Goal: Transaction & Acquisition: Purchase product/service

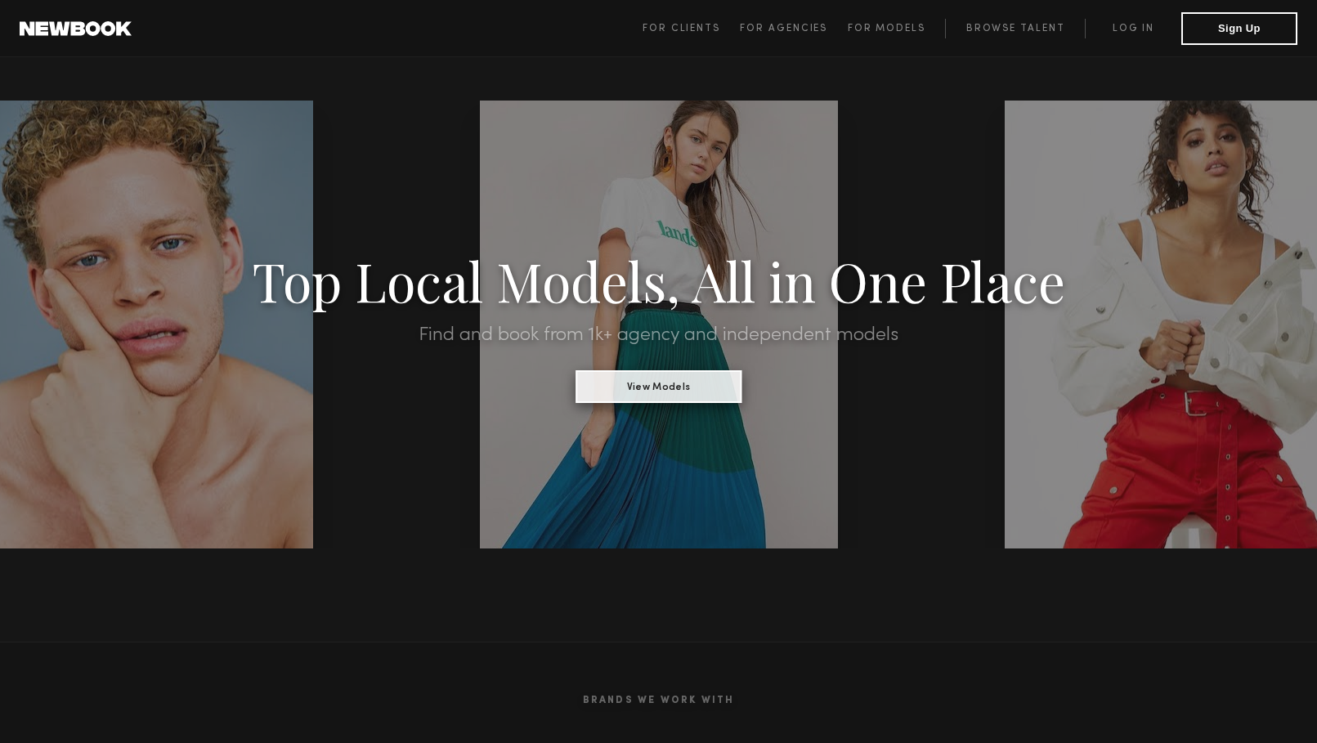
click at [678, 386] on button "View Models" at bounding box center [659, 386] width 166 height 33
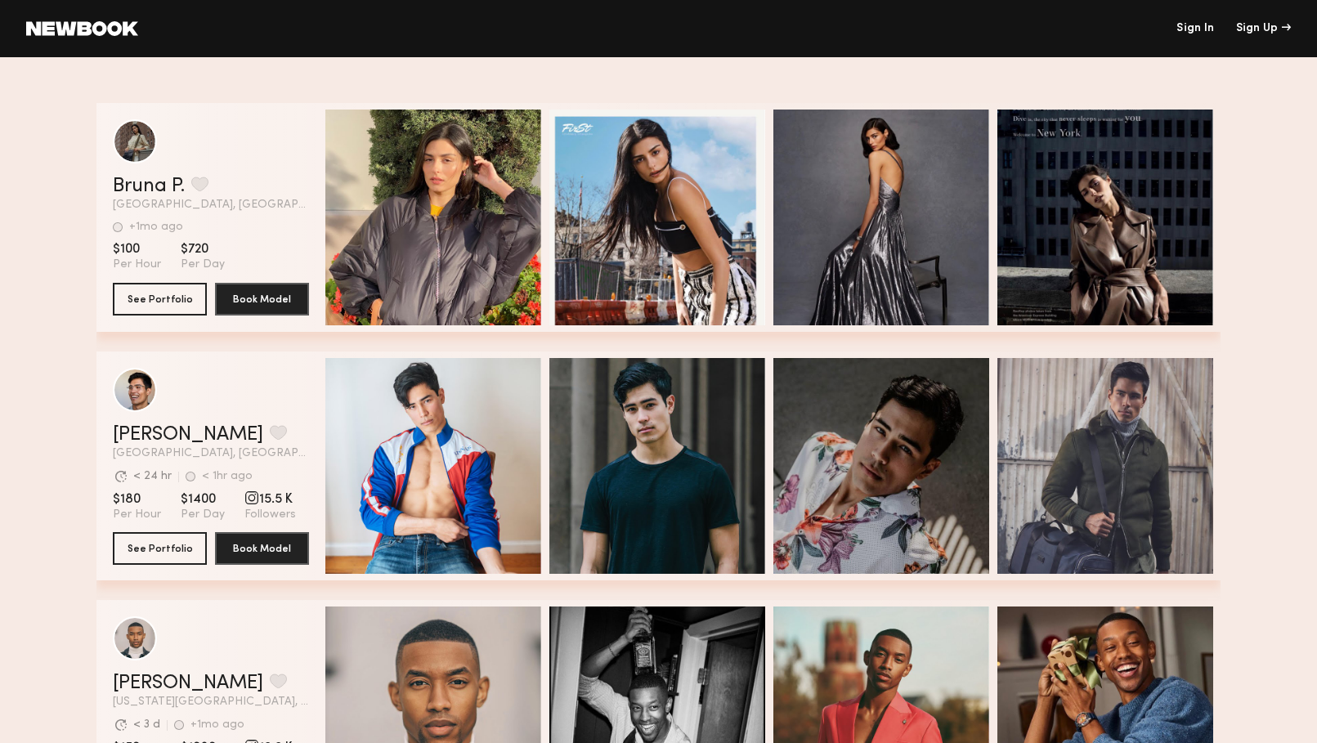
click at [1187, 25] on link "Sign In" at bounding box center [1196, 28] width 38 height 11
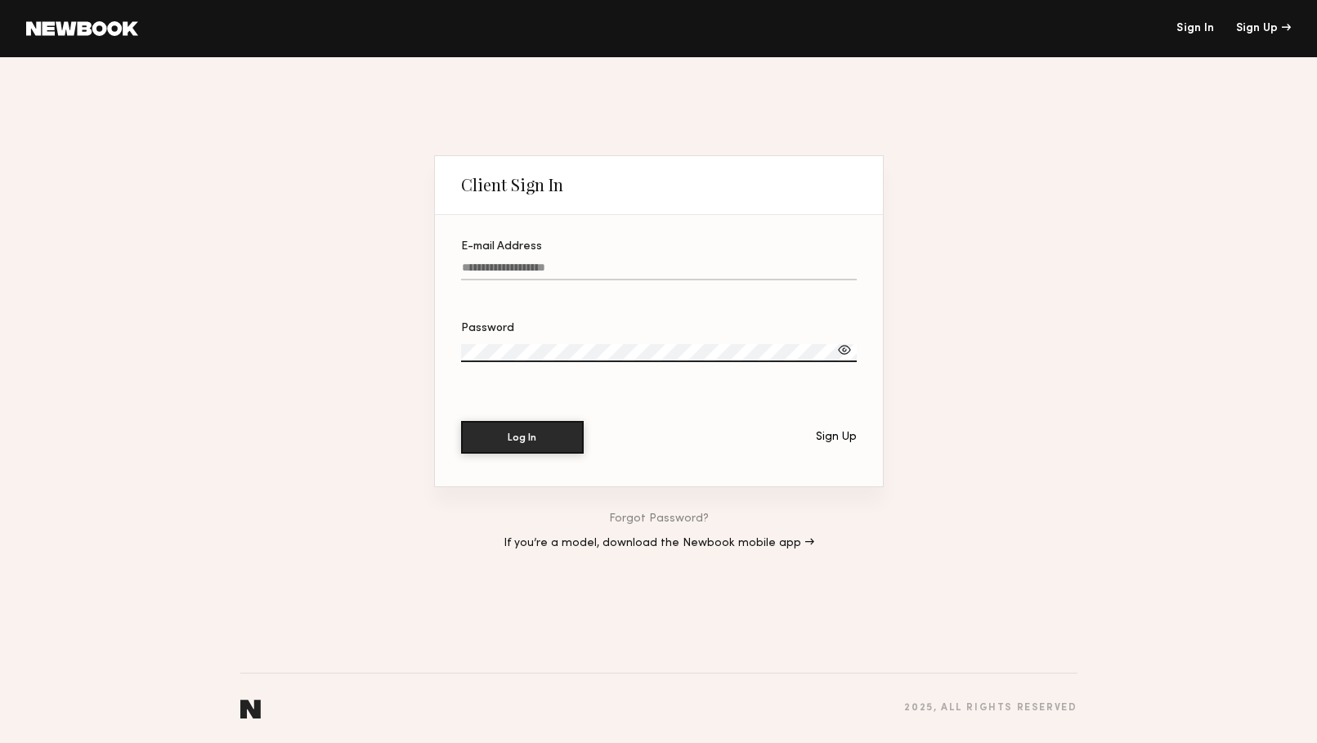
type input "**********"
click at [522, 437] on button "Log In" at bounding box center [522, 437] width 123 height 33
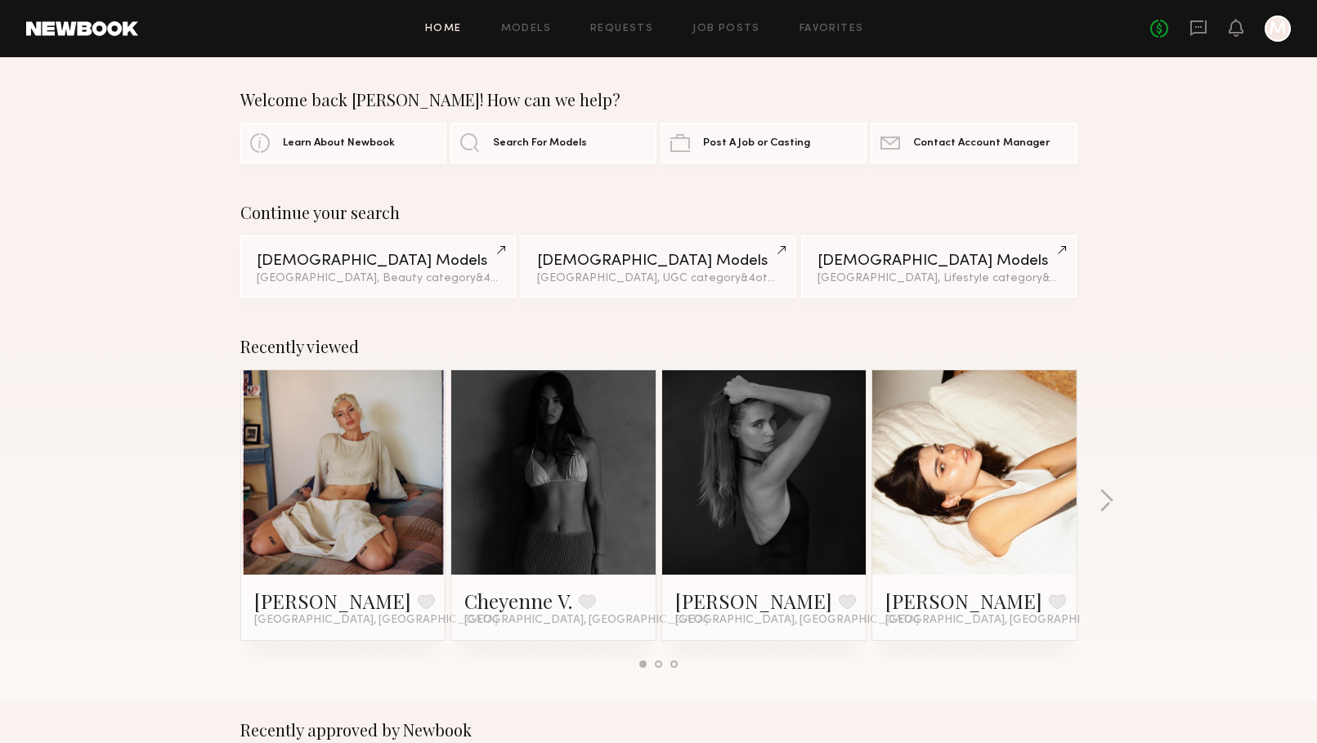
click at [394, 499] on div at bounding box center [343, 472] width 204 height 204
click at [345, 464] on link at bounding box center [344, 472] width 100 height 204
click at [379, 263] on div "Female Models" at bounding box center [378, 261] width 243 height 16
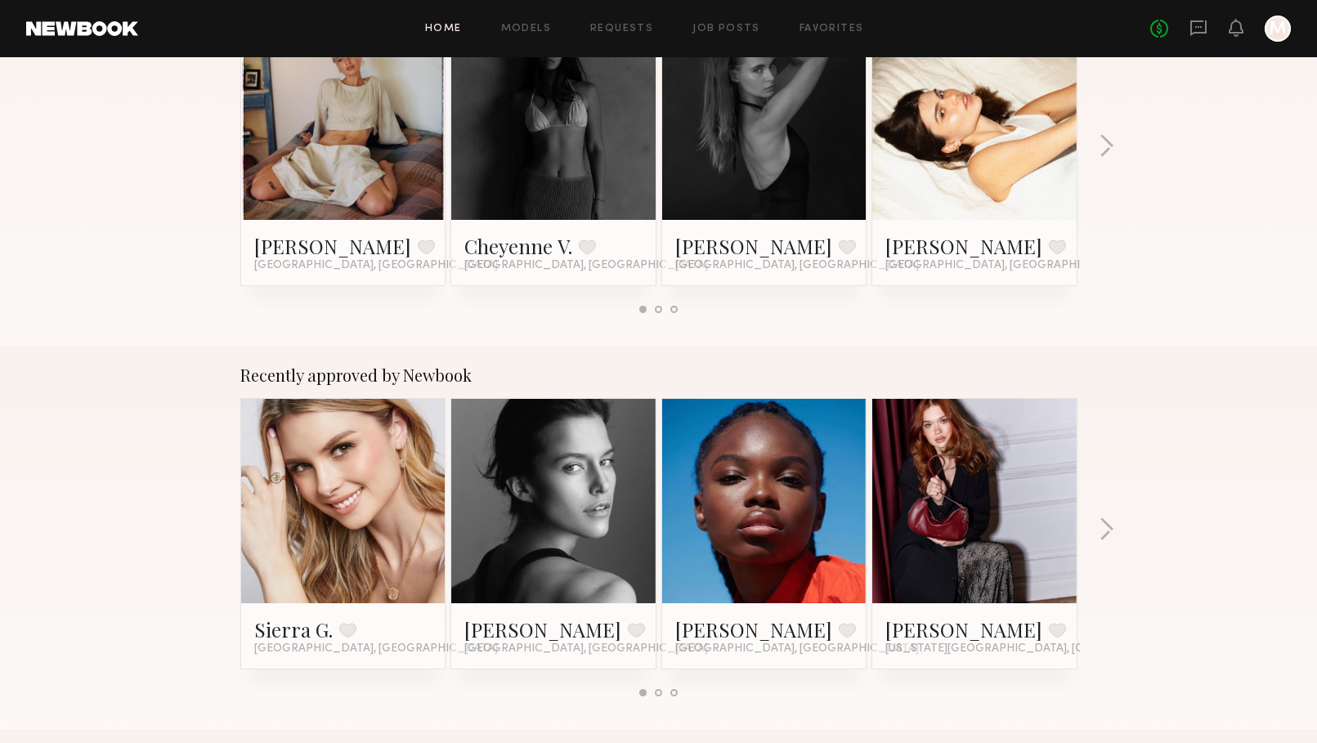
scroll to position [360, 0]
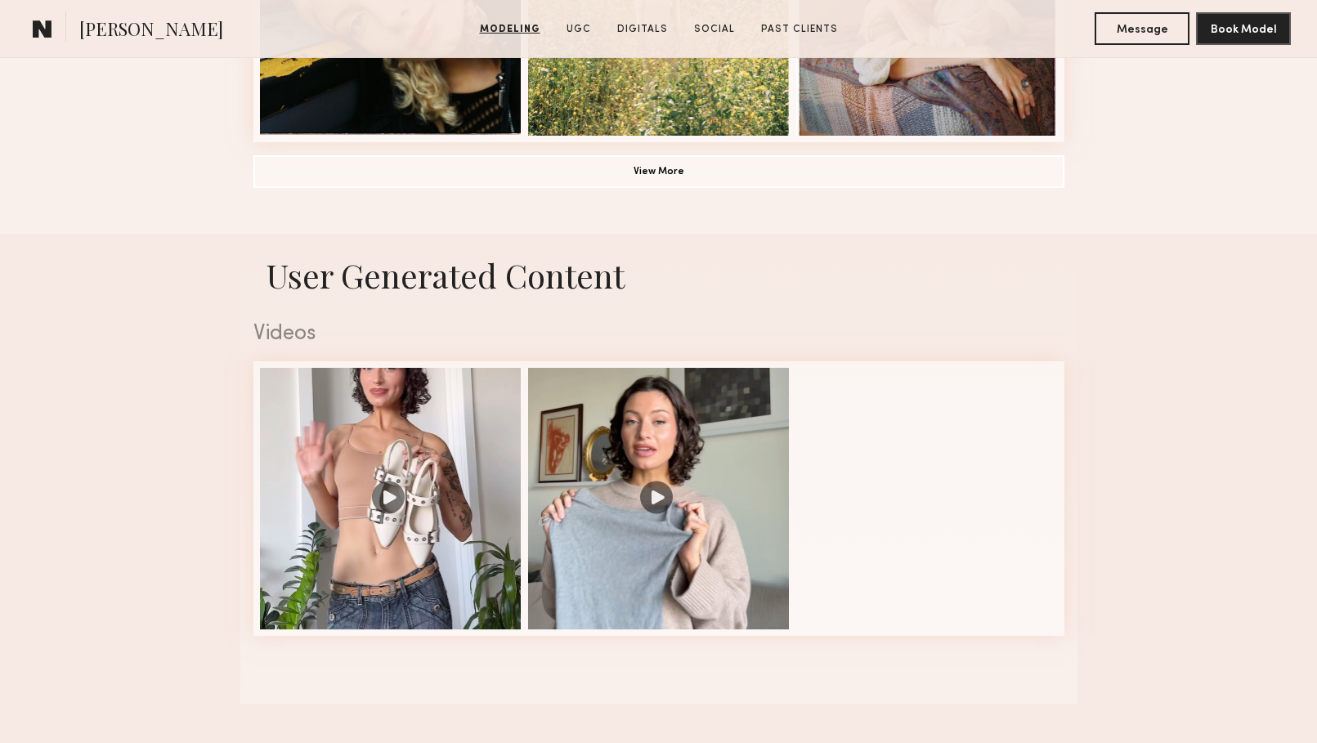
scroll to position [1420, 0]
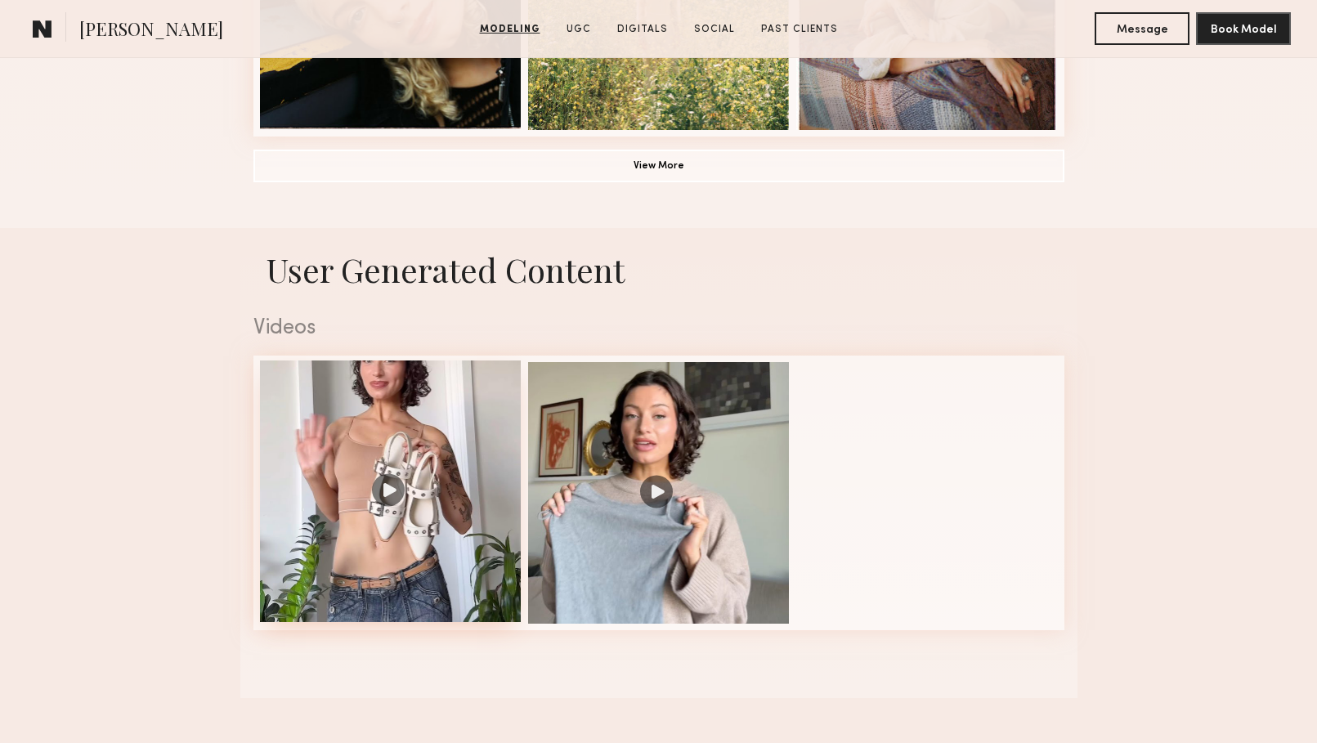
click at [384, 496] on div at bounding box center [391, 492] width 262 height 262
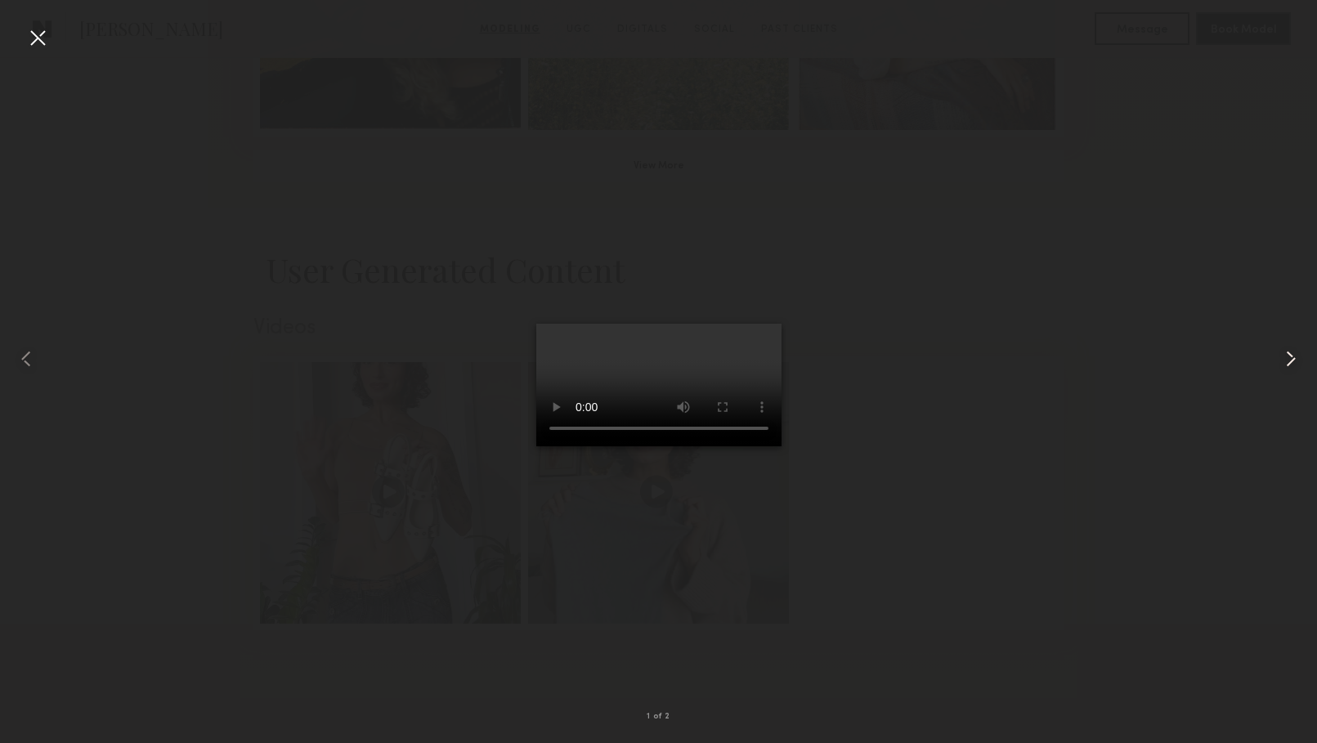
click at [1293, 366] on common-icon at bounding box center [1291, 359] width 26 height 26
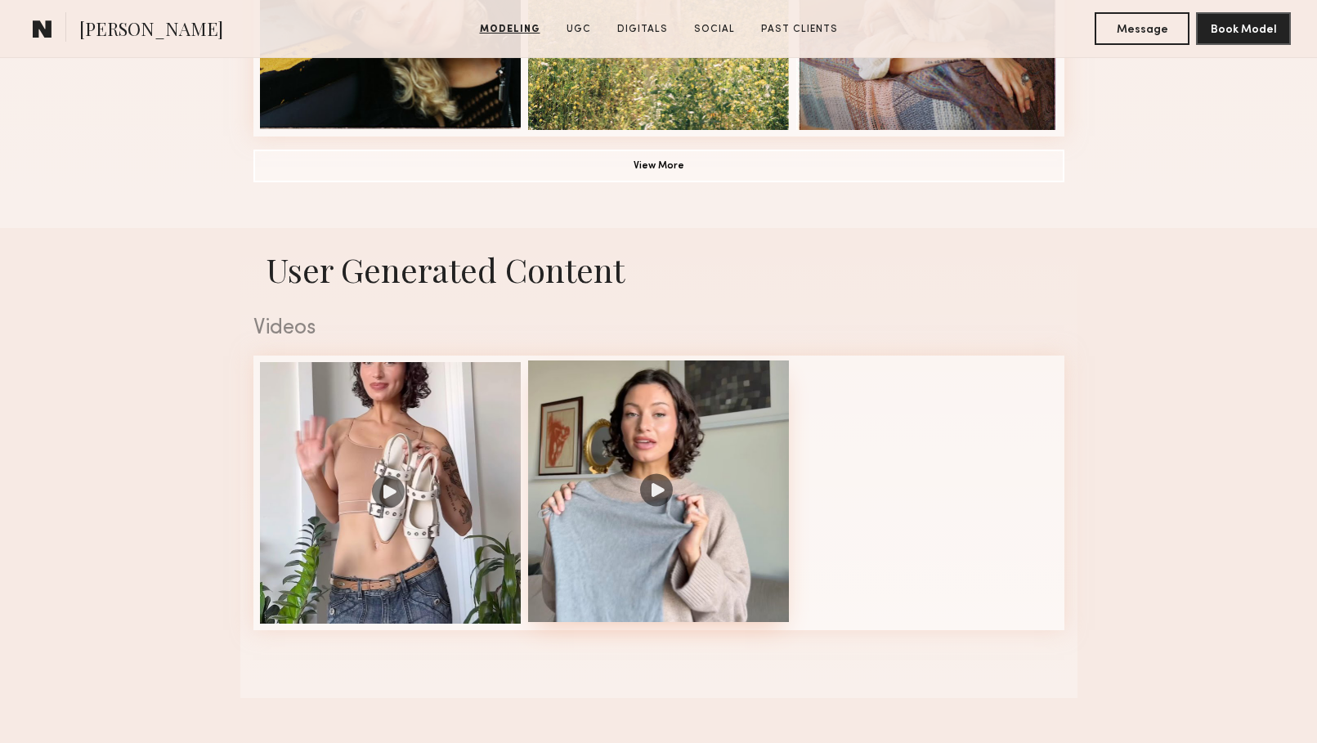
click at [651, 483] on div at bounding box center [659, 492] width 262 height 262
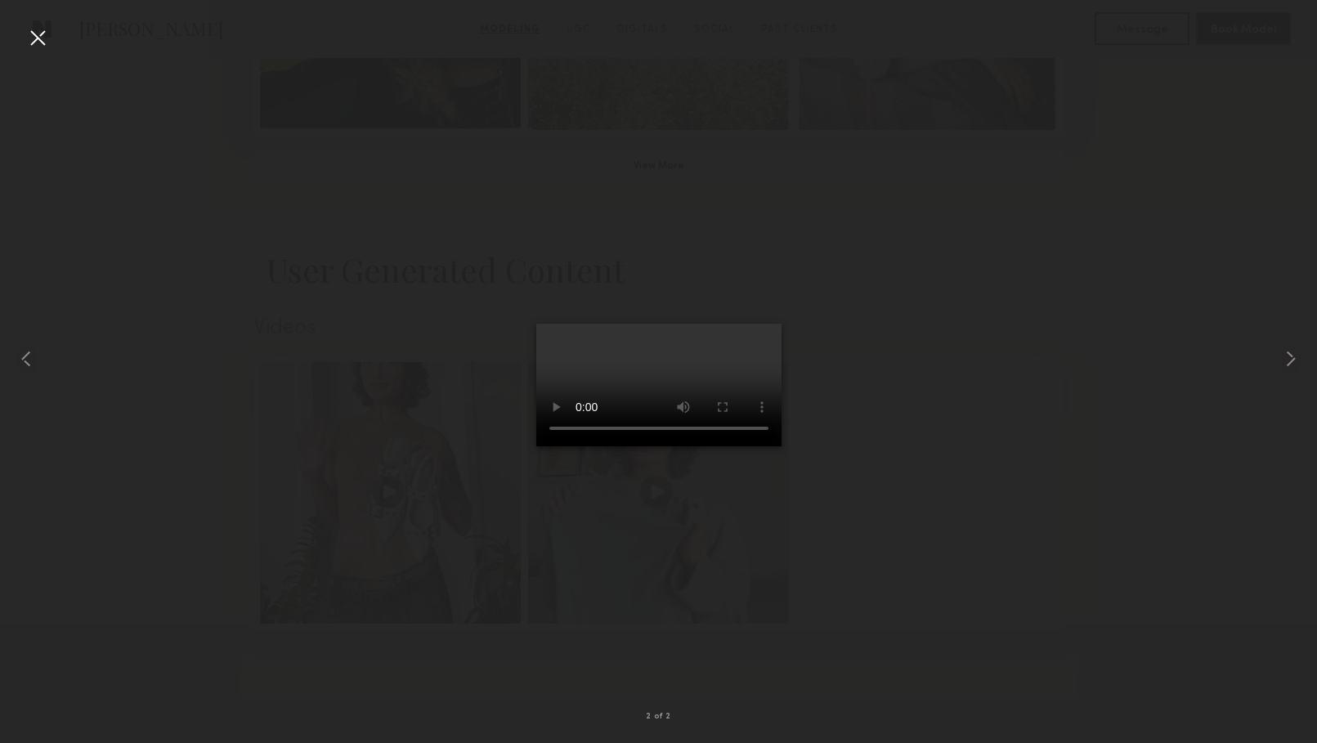
click at [749, 447] on video at bounding box center [658, 385] width 245 height 123
click at [536, 447] on video at bounding box center [658, 385] width 245 height 123
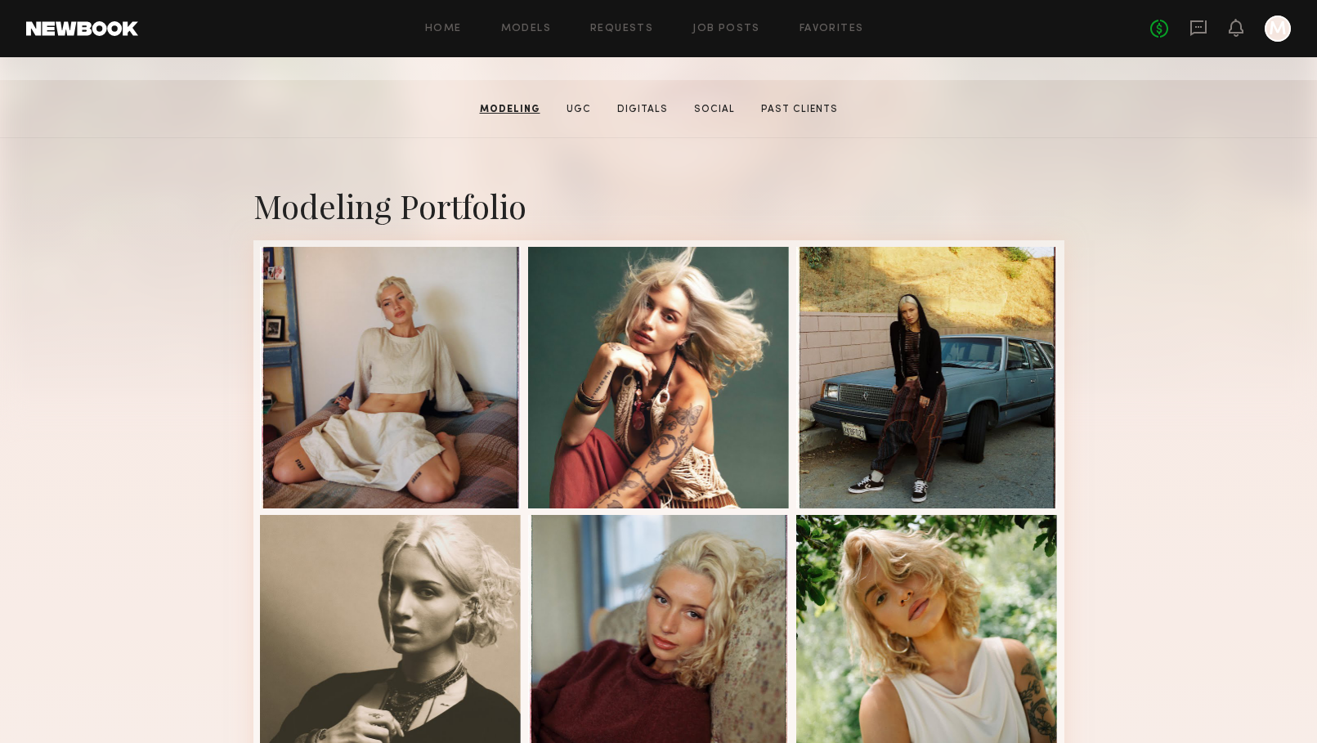
scroll to position [113, 0]
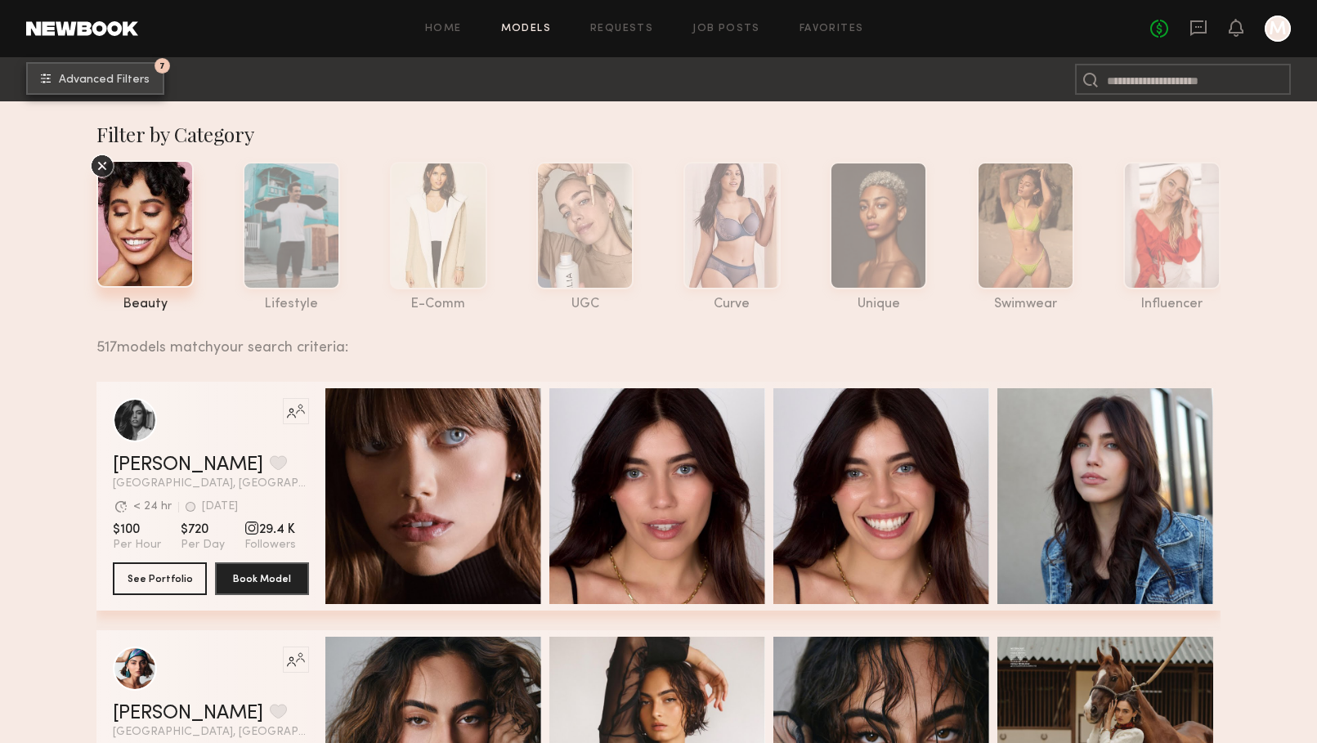
click at [101, 81] on span "Advanced Filters" at bounding box center [104, 79] width 91 height 11
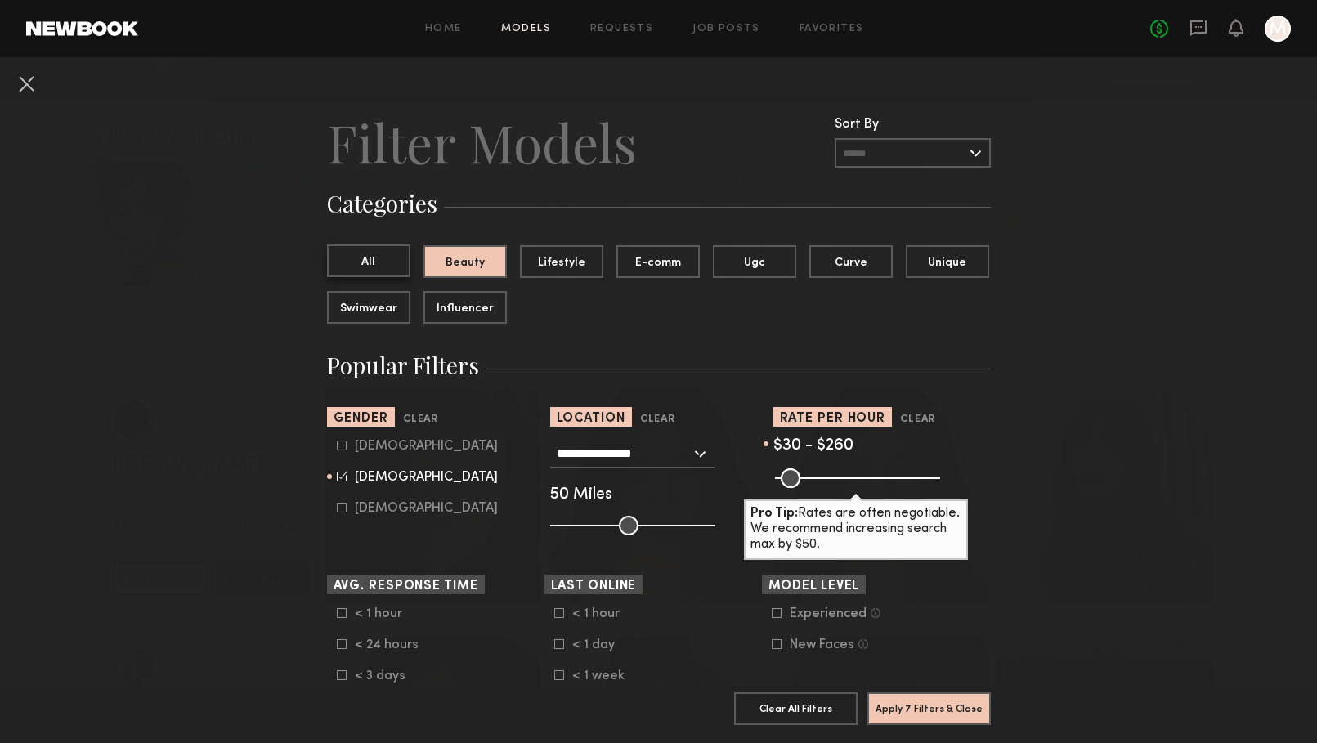
click at [385, 270] on button "All" at bounding box center [368, 261] width 83 height 33
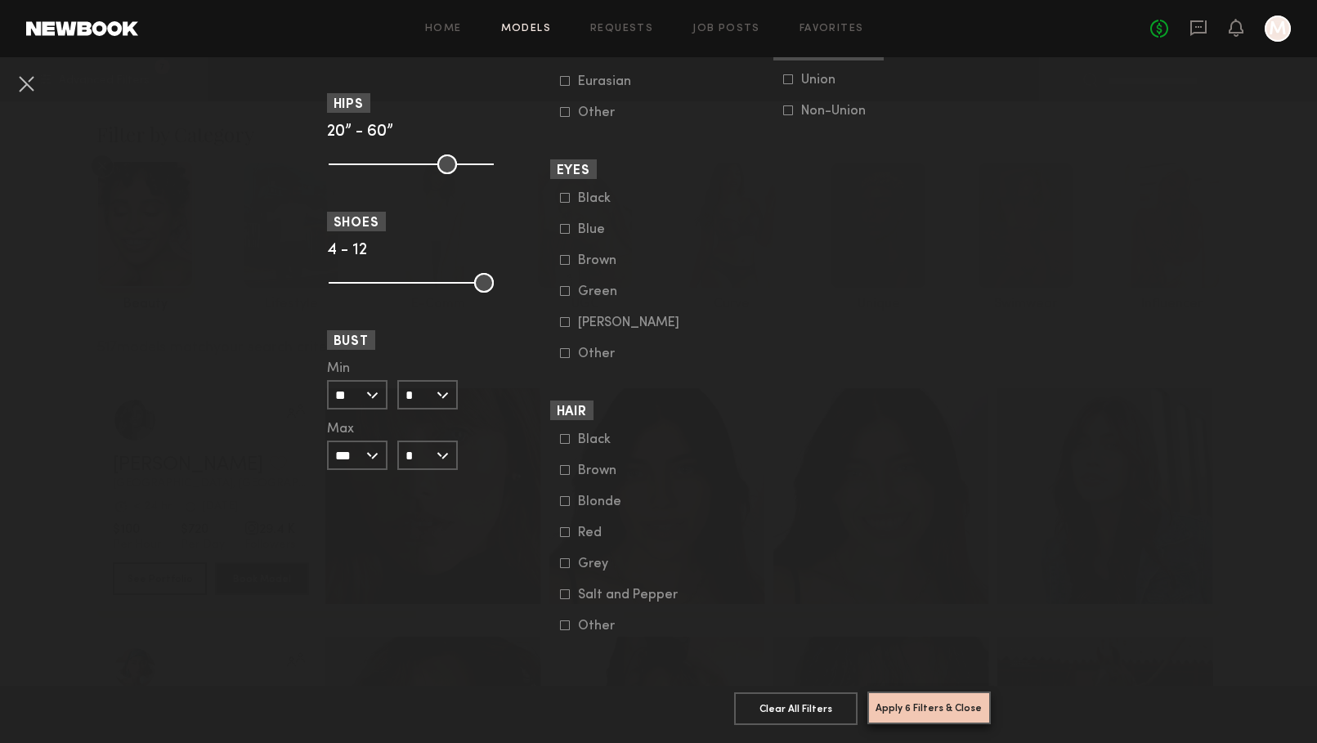
scroll to position [1107, 0]
click at [921, 710] on button "Apply 6 Filters & Close" at bounding box center [929, 708] width 123 height 33
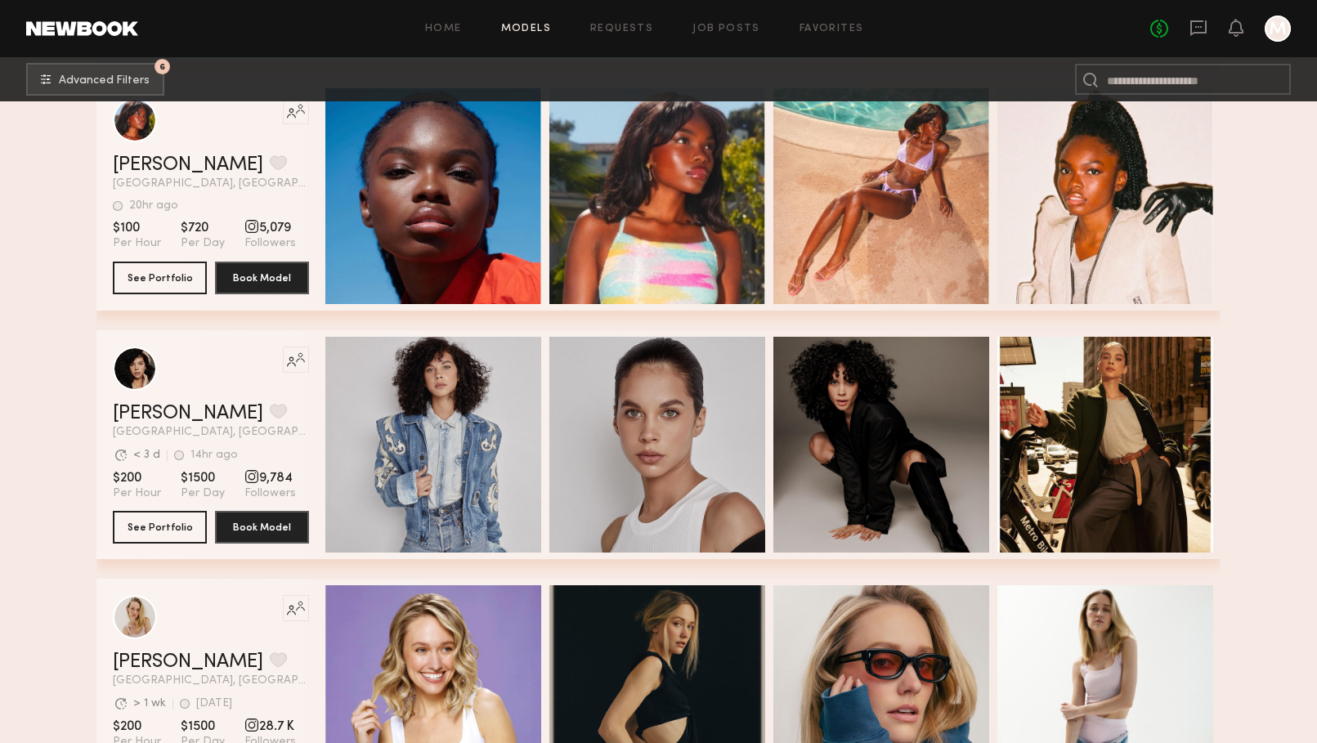
scroll to position [805, 0]
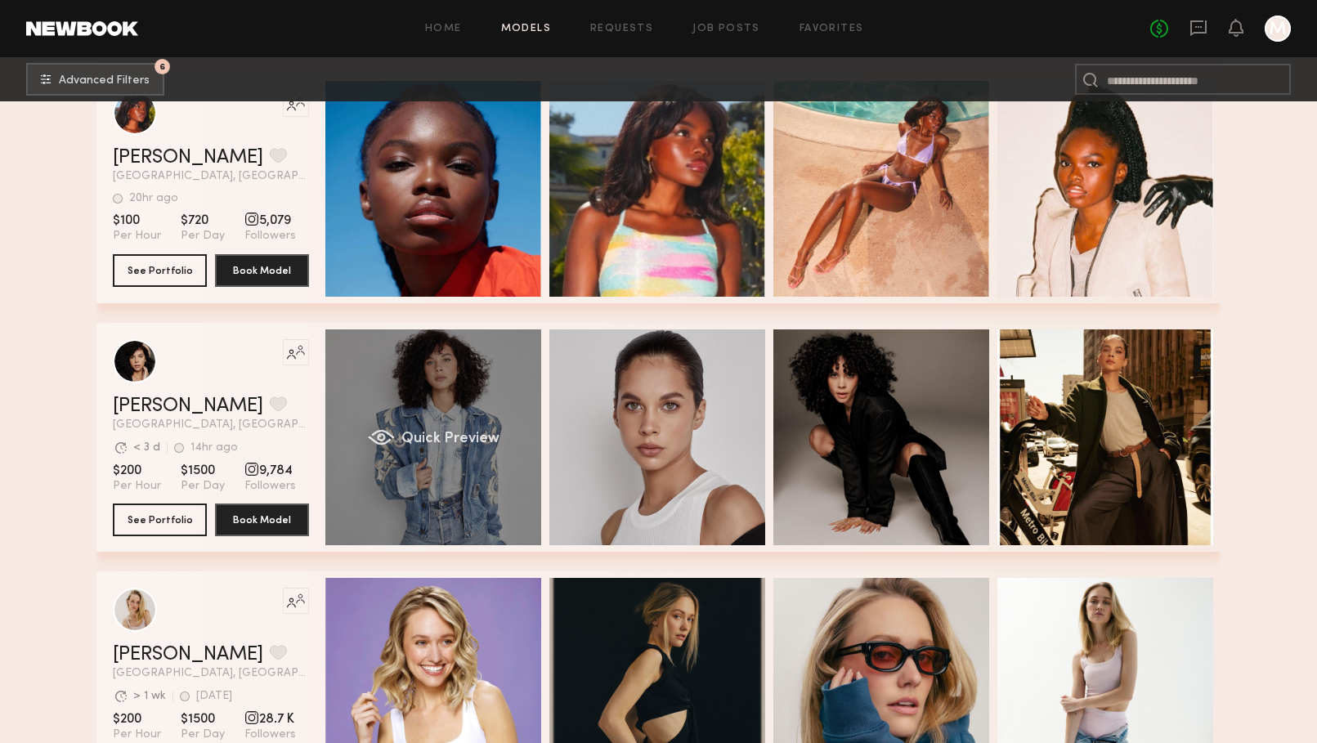
click at [464, 442] on span "Quick Preview" at bounding box center [451, 439] width 98 height 15
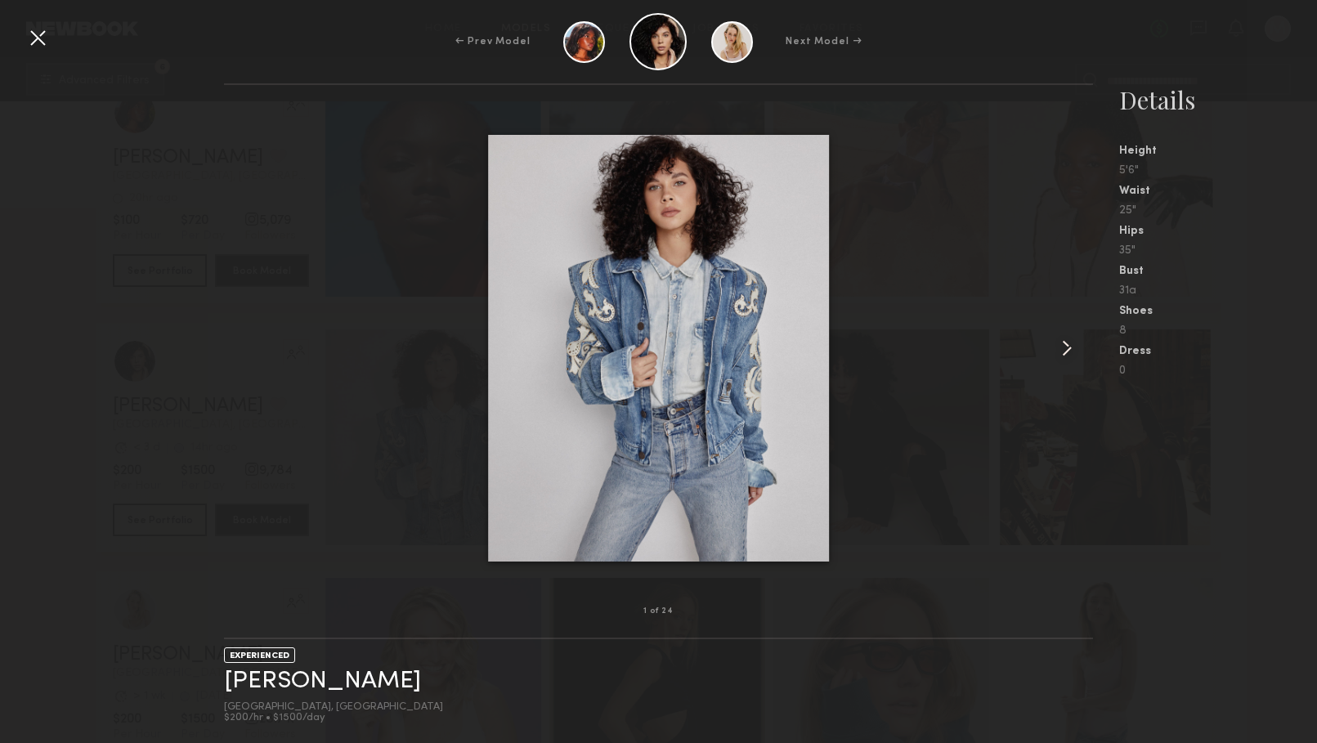
click at [1064, 337] on common-icon at bounding box center [1067, 348] width 26 height 26
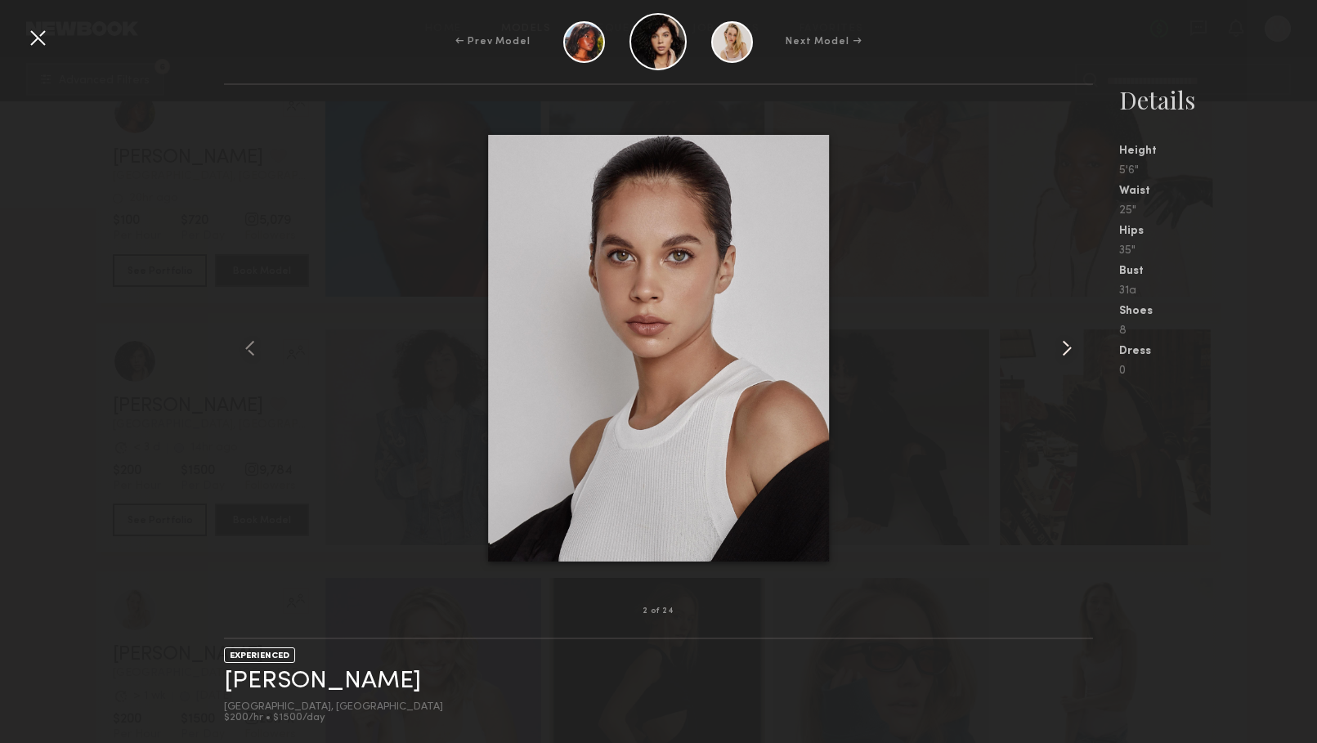
click at [1064, 337] on common-icon at bounding box center [1067, 348] width 26 height 26
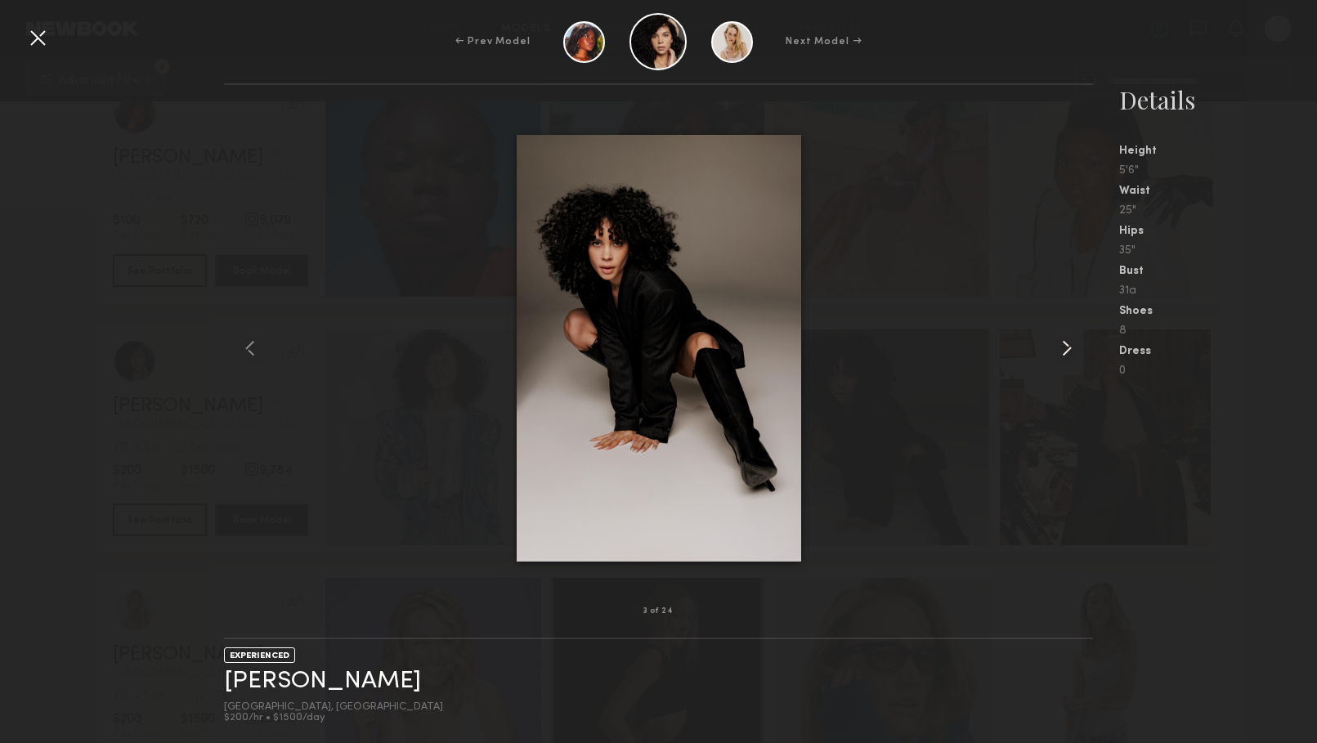
click at [1064, 337] on common-icon at bounding box center [1067, 348] width 26 height 26
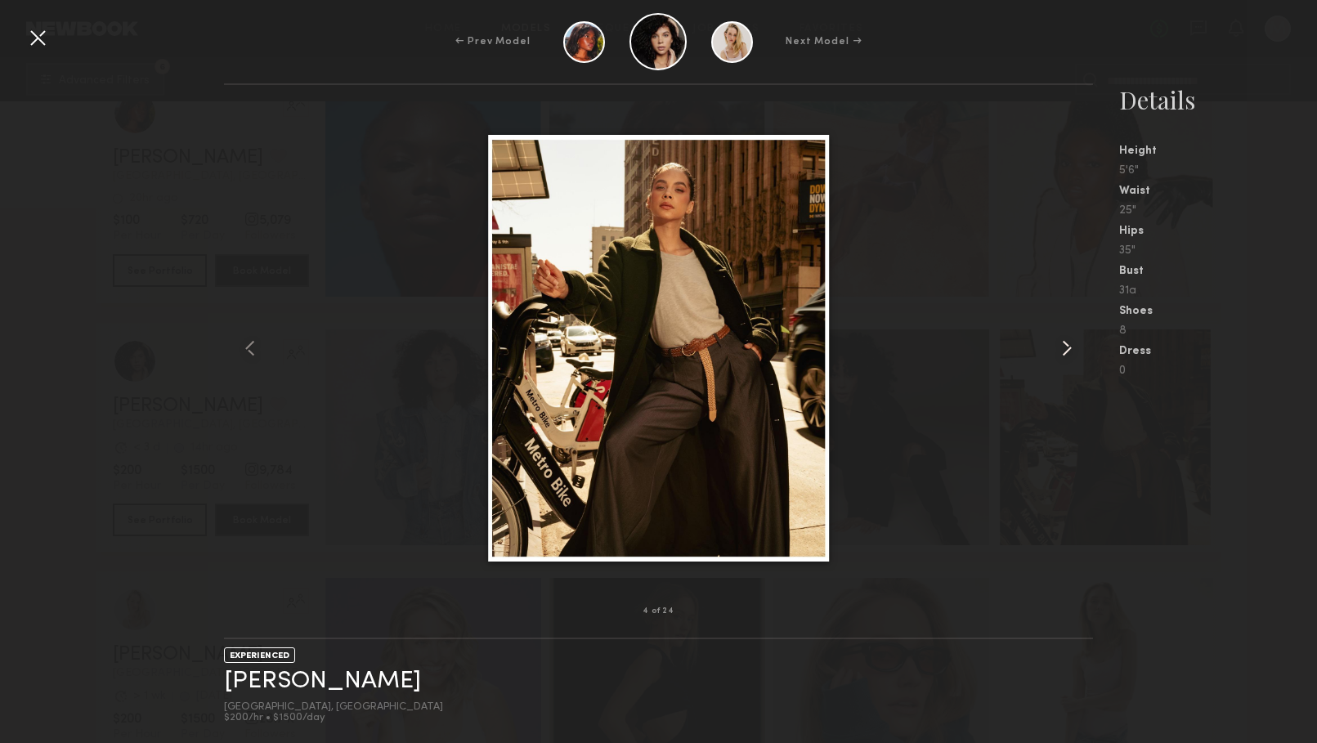
click at [1064, 337] on common-icon at bounding box center [1067, 348] width 26 height 26
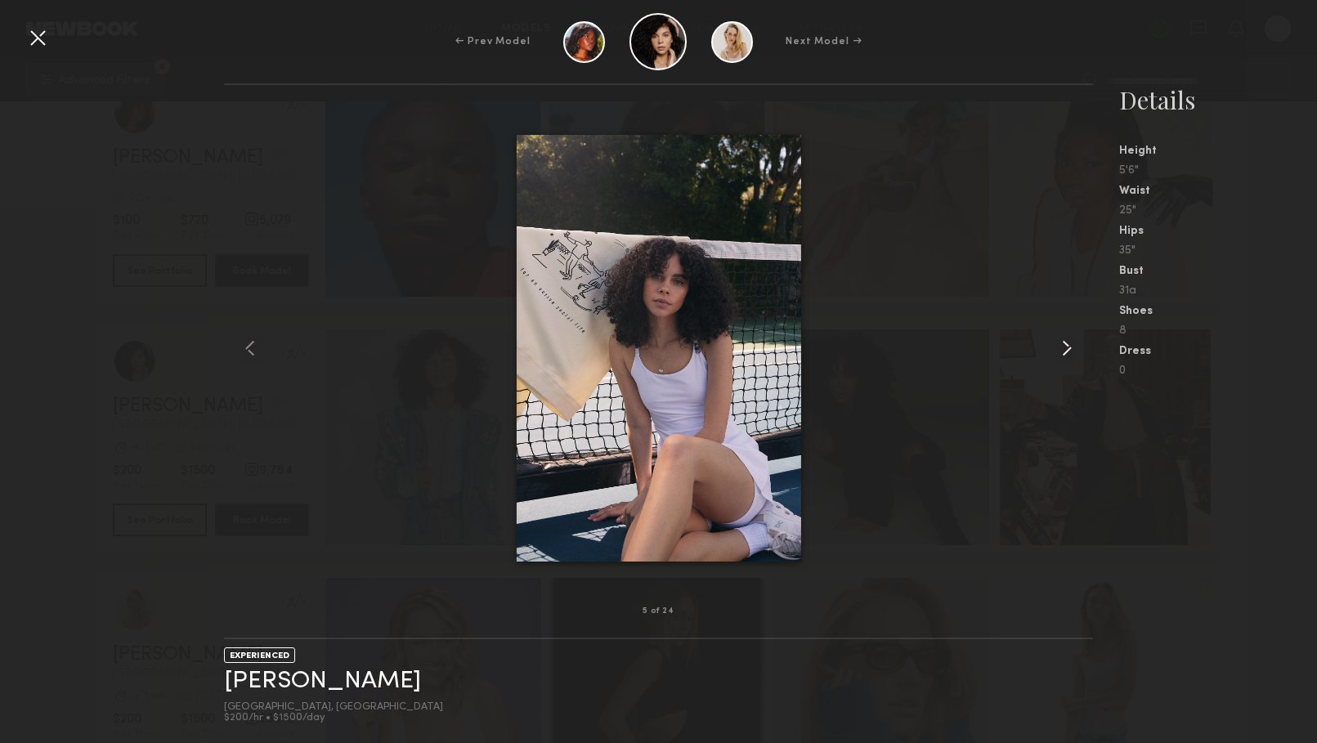
click at [1064, 337] on common-icon at bounding box center [1067, 348] width 26 height 26
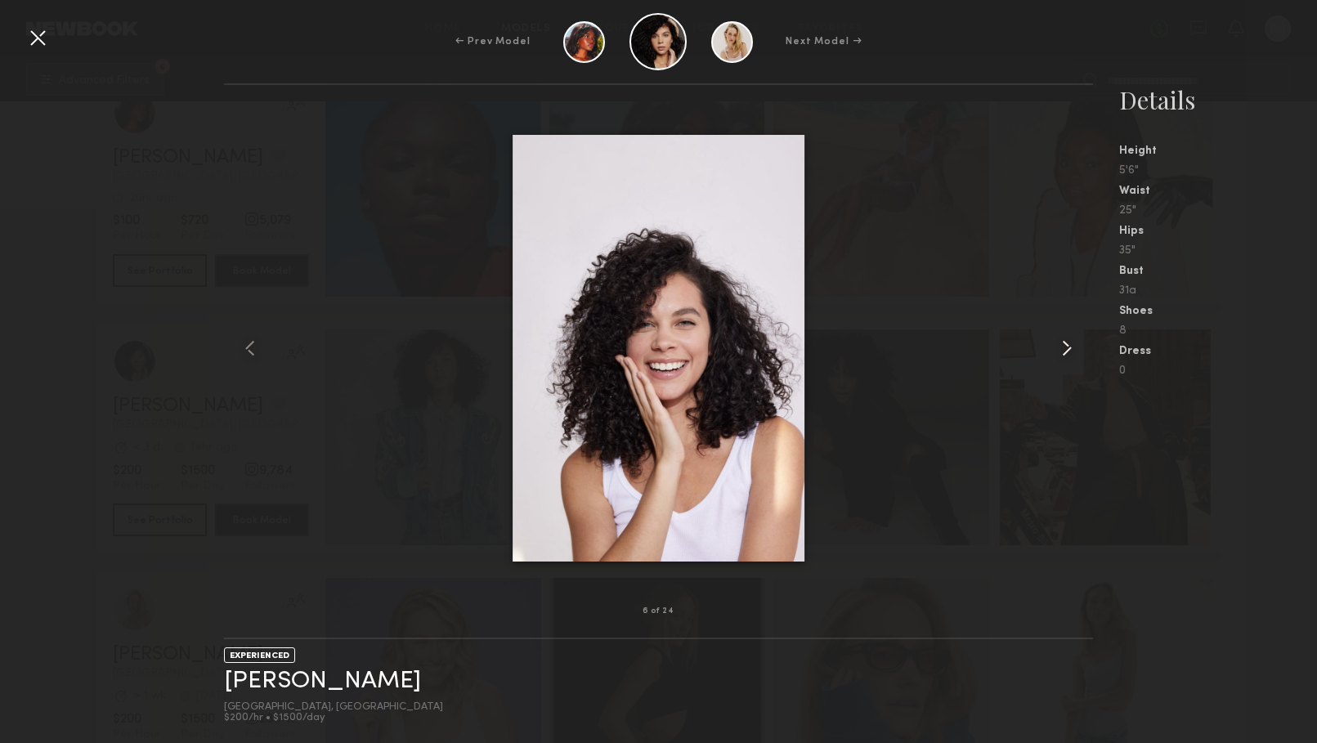
click at [1064, 337] on common-icon at bounding box center [1067, 348] width 26 height 26
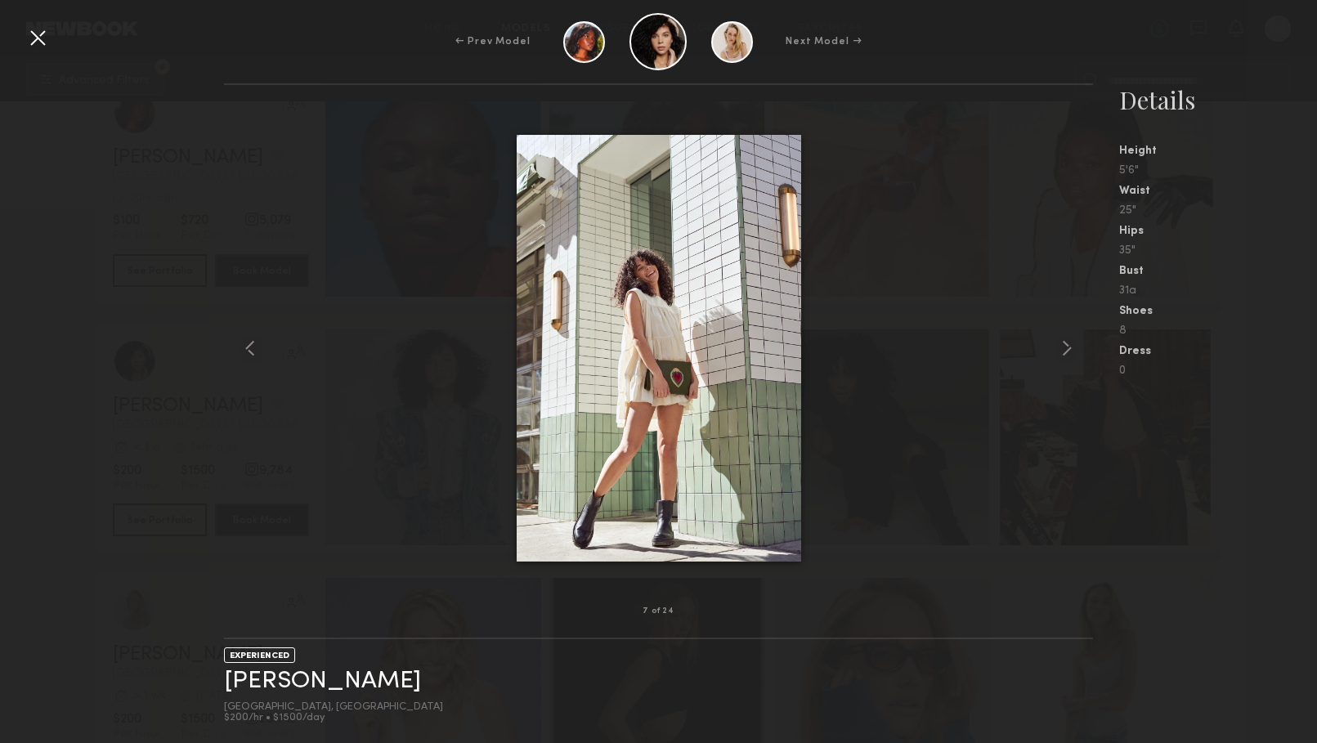
click at [43, 43] on div at bounding box center [38, 38] width 26 height 26
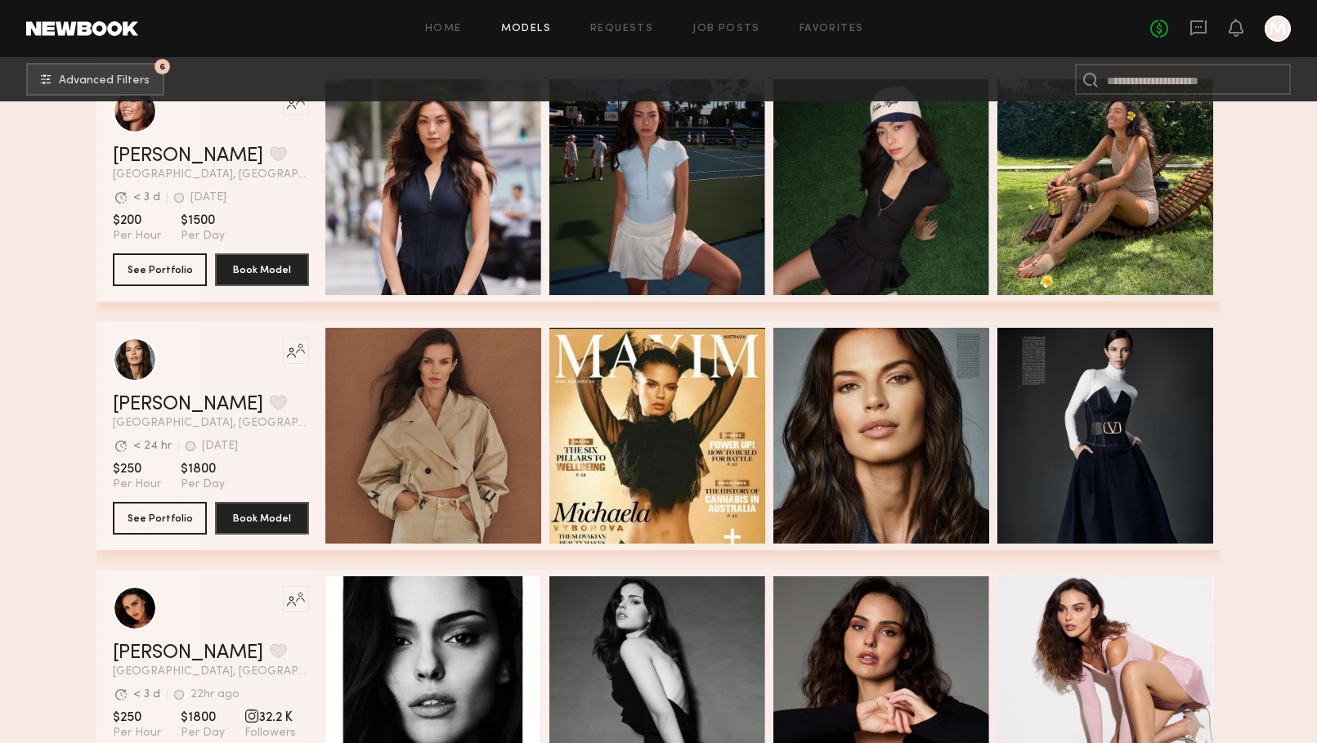
scroll to position [2060, 0]
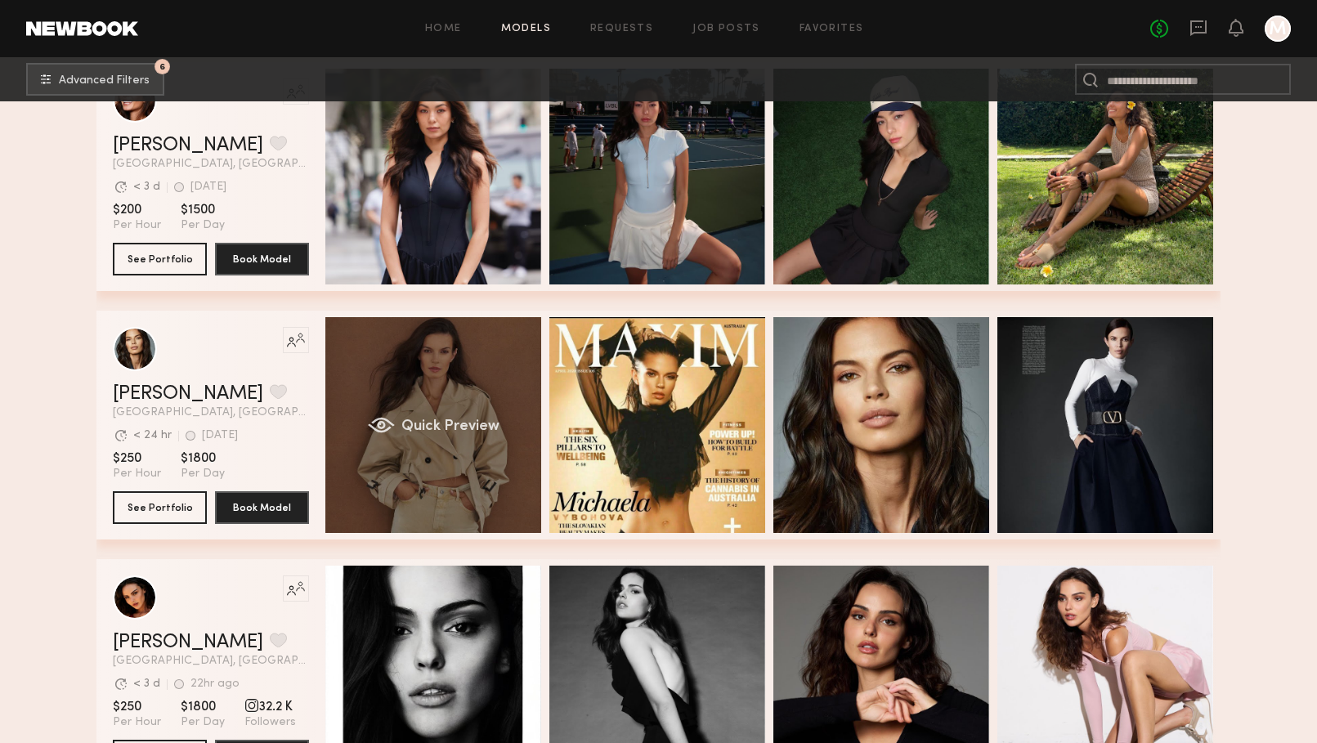
click at [480, 414] on div "Quick Preview" at bounding box center [433, 425] width 216 height 216
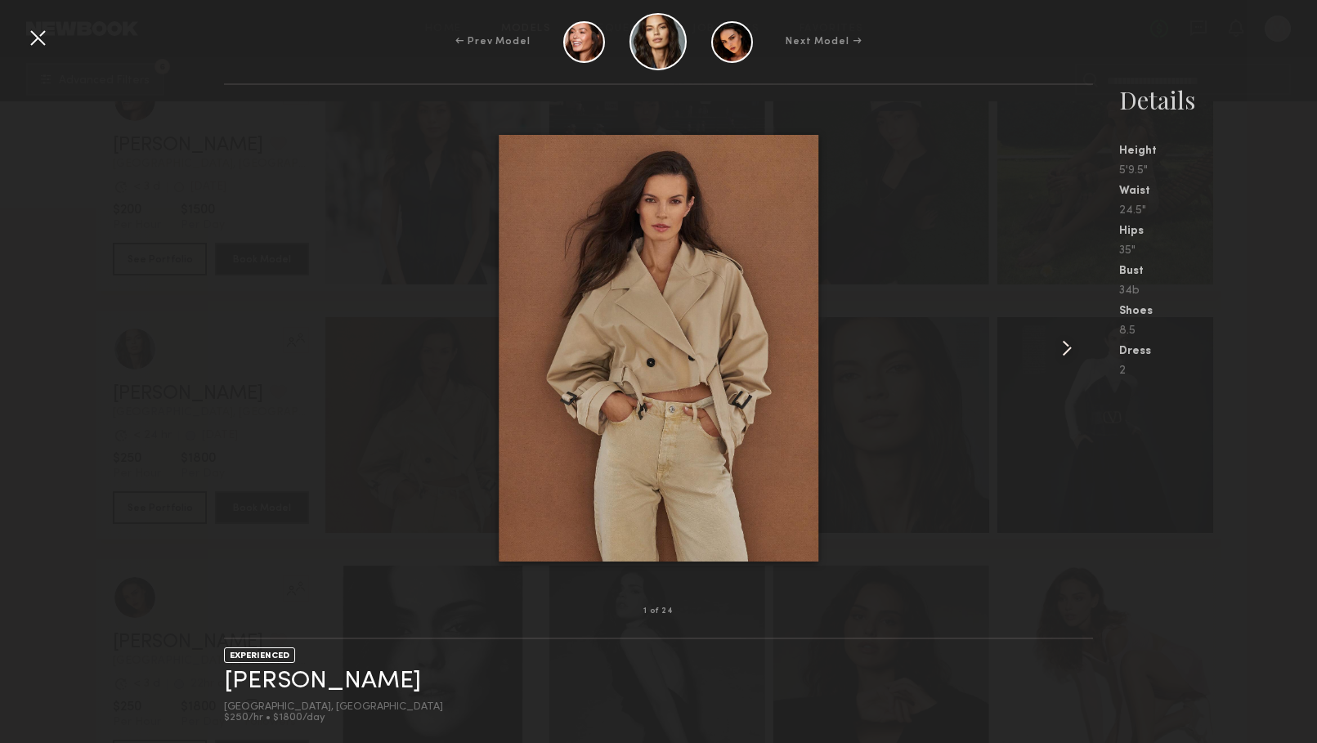
click at [1062, 348] on common-icon at bounding box center [1067, 348] width 26 height 26
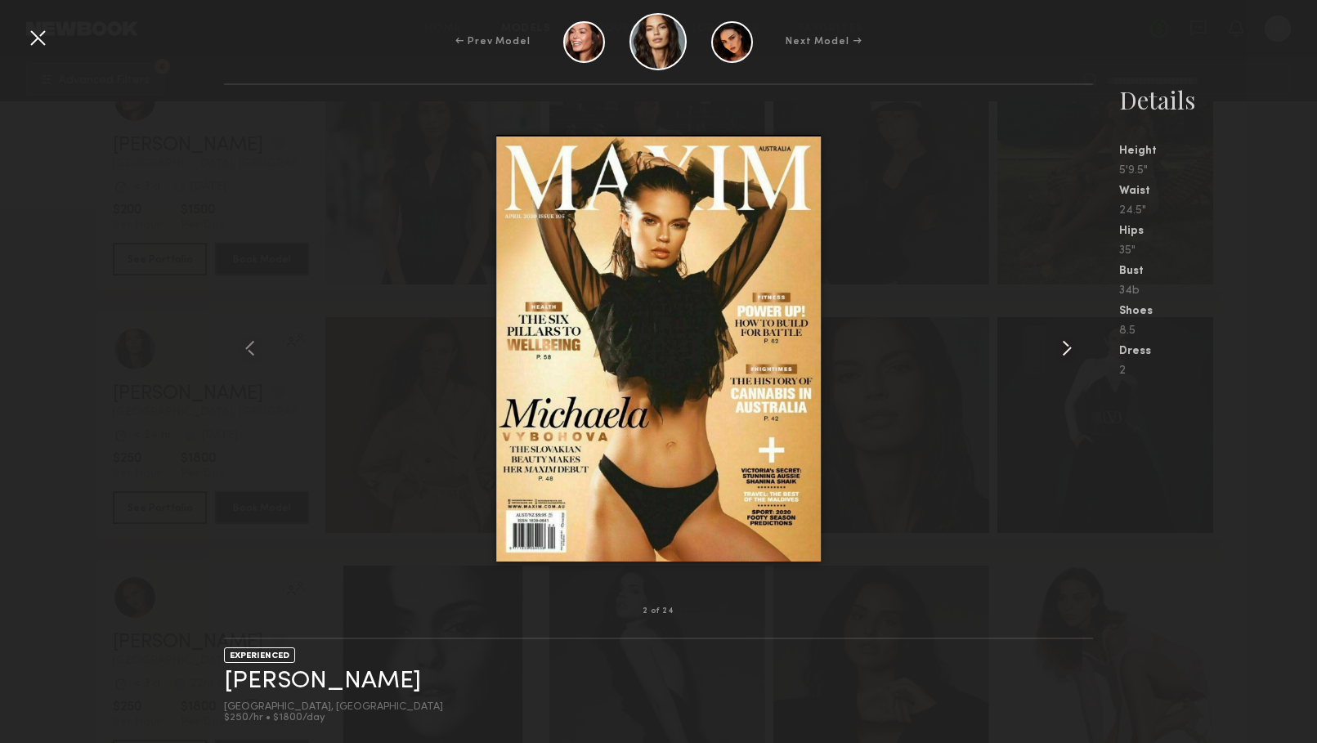
click at [1062, 348] on common-icon at bounding box center [1067, 348] width 26 height 26
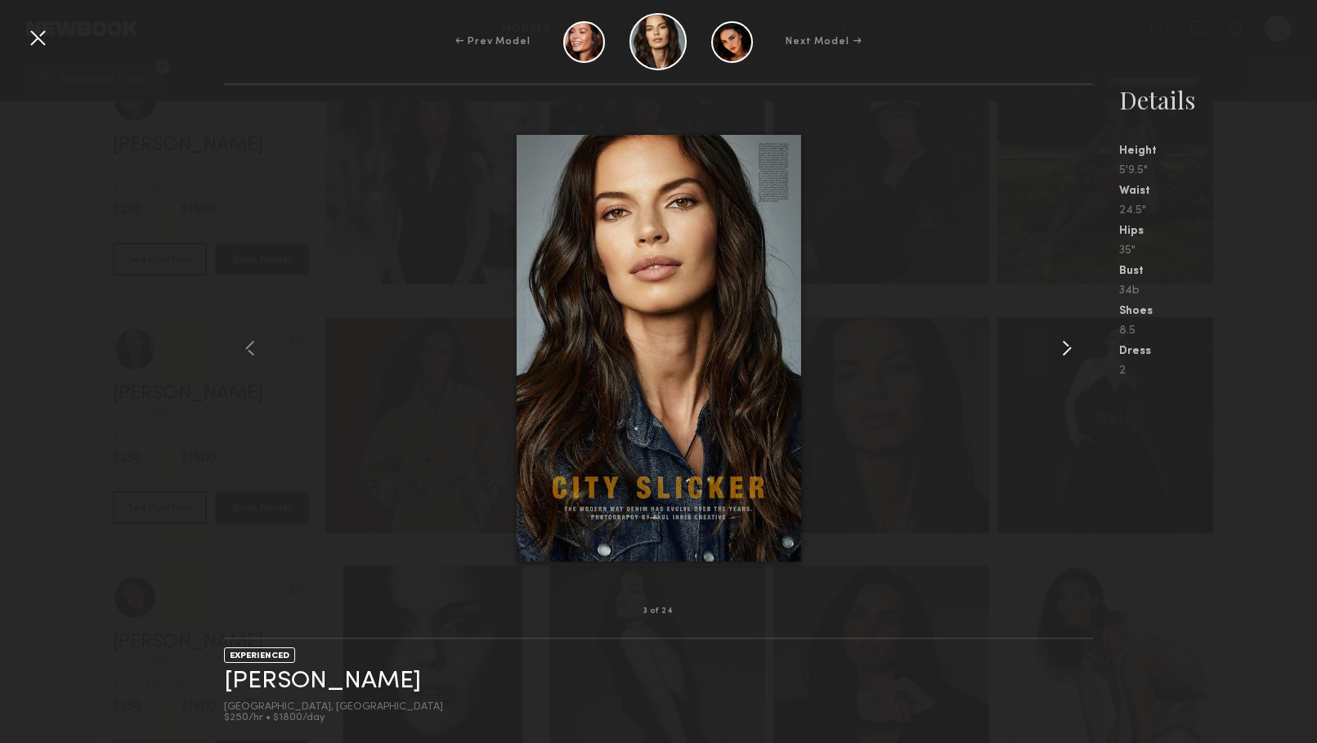
click at [1062, 348] on common-icon at bounding box center [1067, 348] width 26 height 26
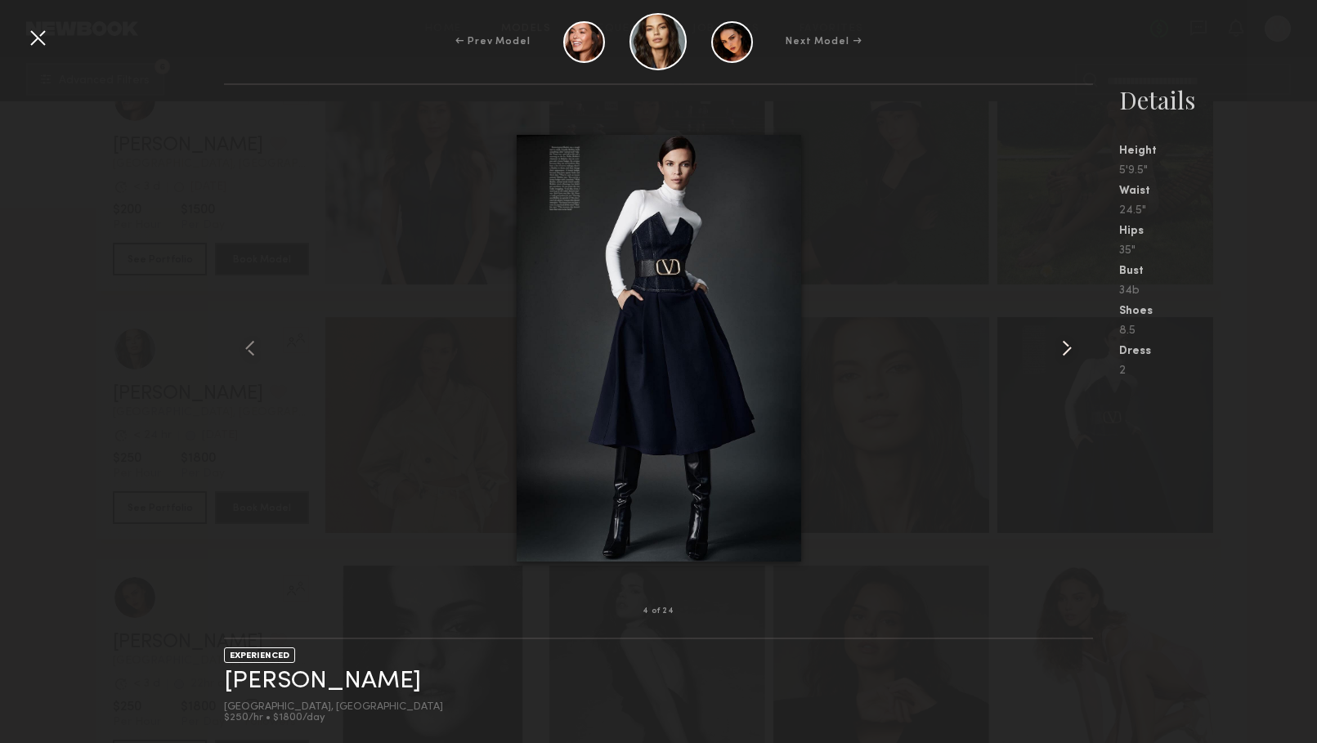
click at [1062, 348] on common-icon at bounding box center [1067, 348] width 26 height 26
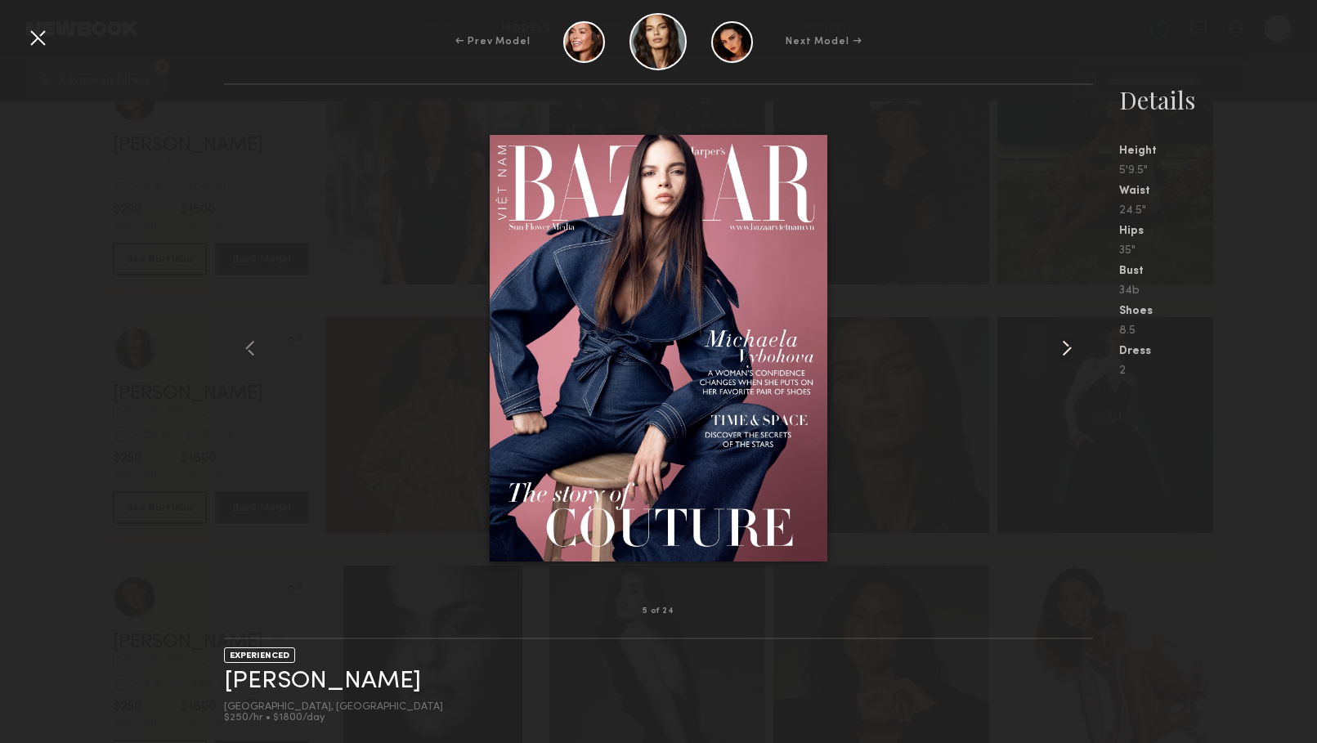
click at [1062, 348] on common-icon at bounding box center [1067, 348] width 26 height 26
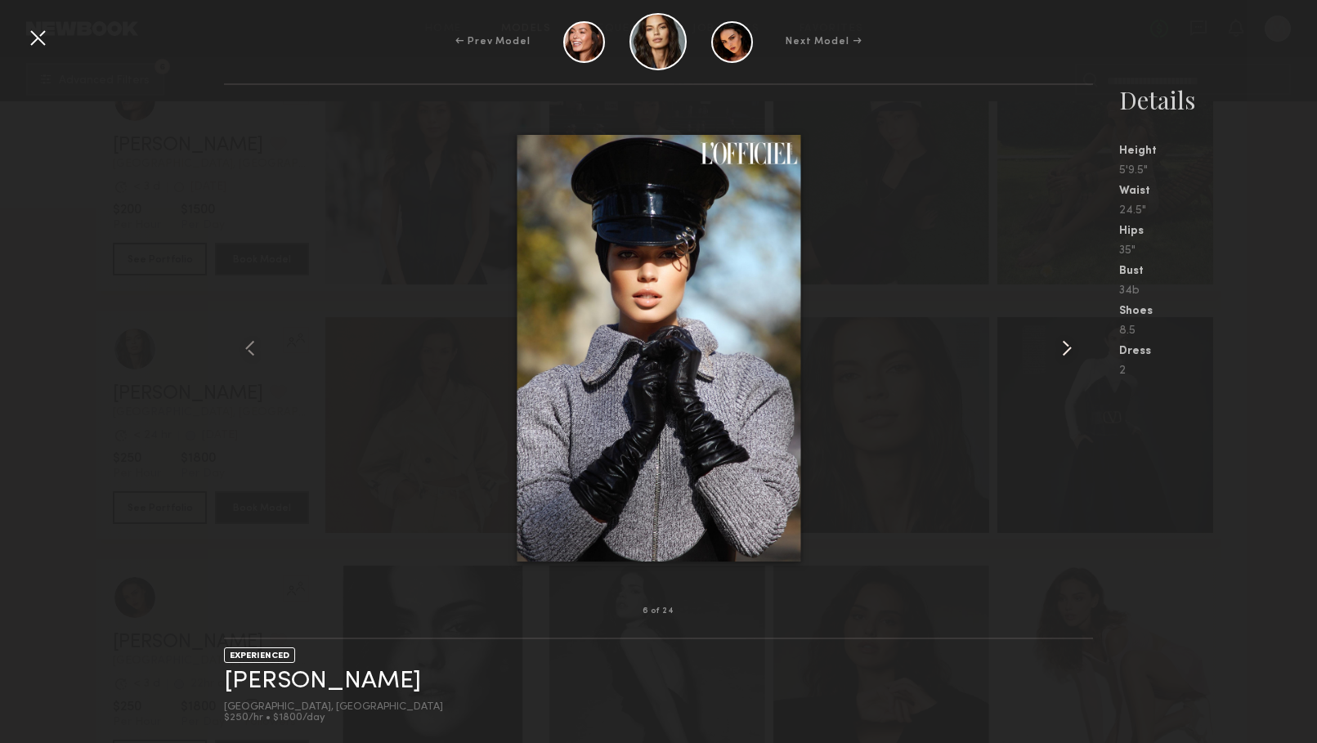
click at [1063, 347] on common-icon at bounding box center [1067, 348] width 26 height 26
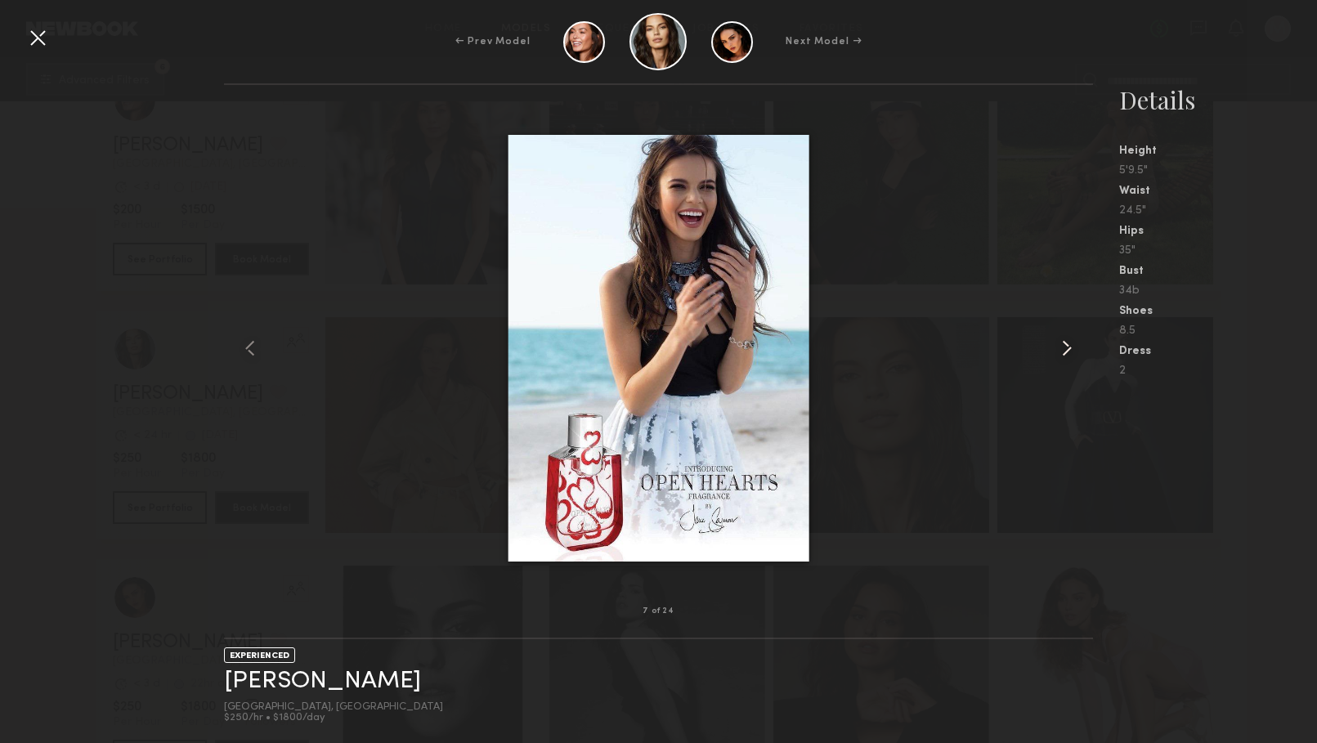
click at [1063, 347] on common-icon at bounding box center [1067, 348] width 26 height 26
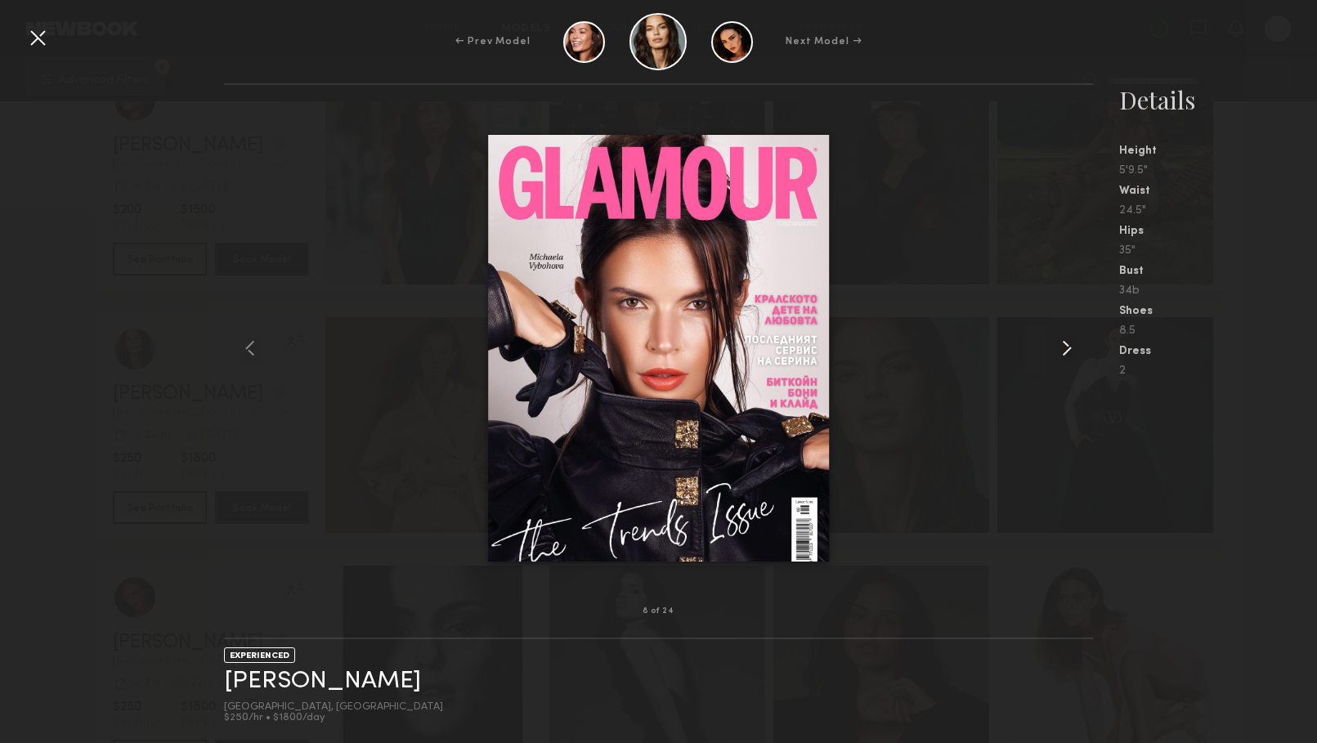
click at [1065, 345] on common-icon at bounding box center [1067, 348] width 26 height 26
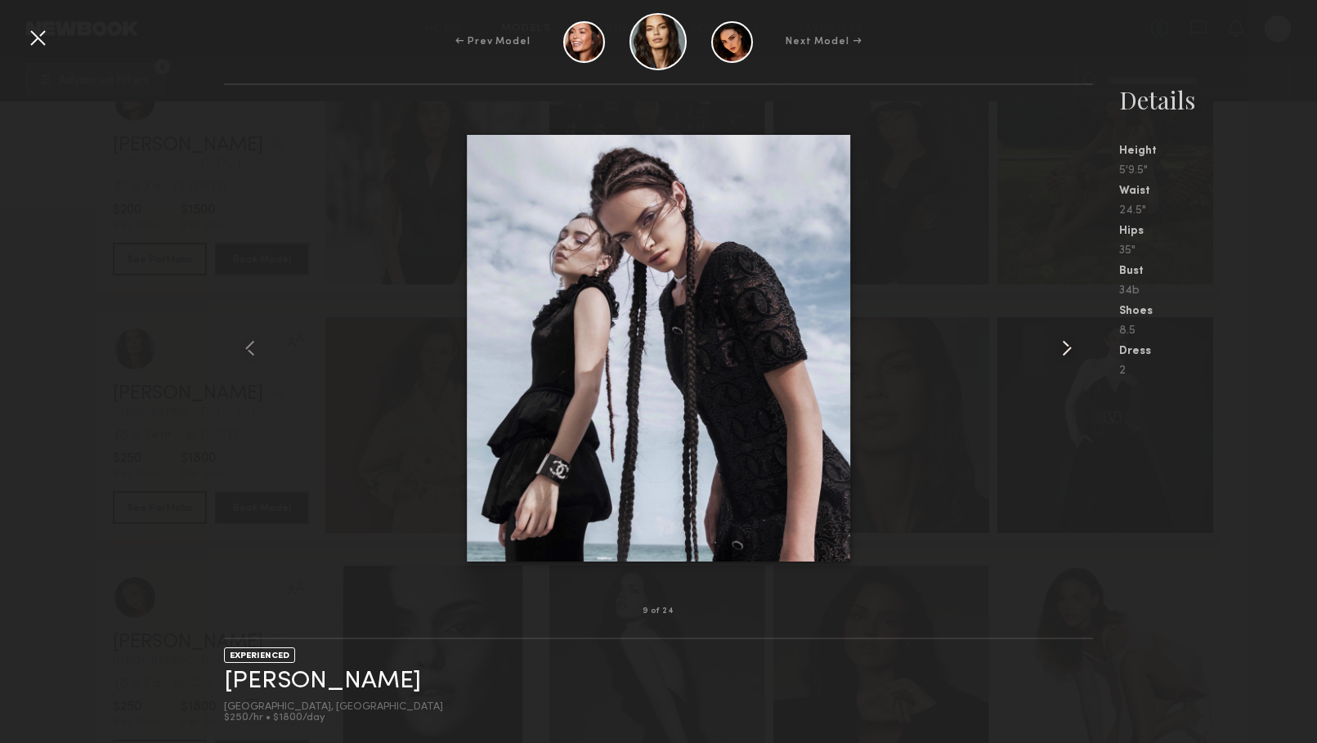
click at [1065, 345] on common-icon at bounding box center [1067, 348] width 26 height 26
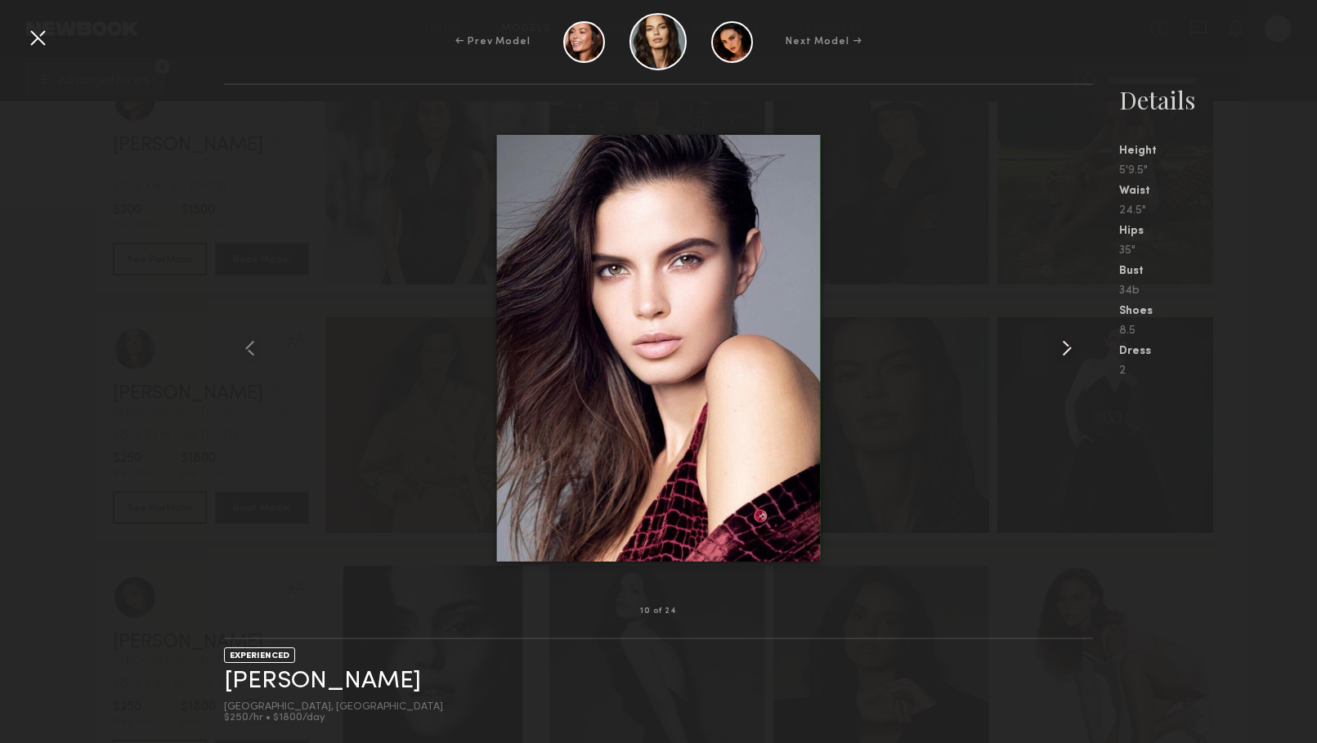
click at [1065, 345] on common-icon at bounding box center [1067, 348] width 26 height 26
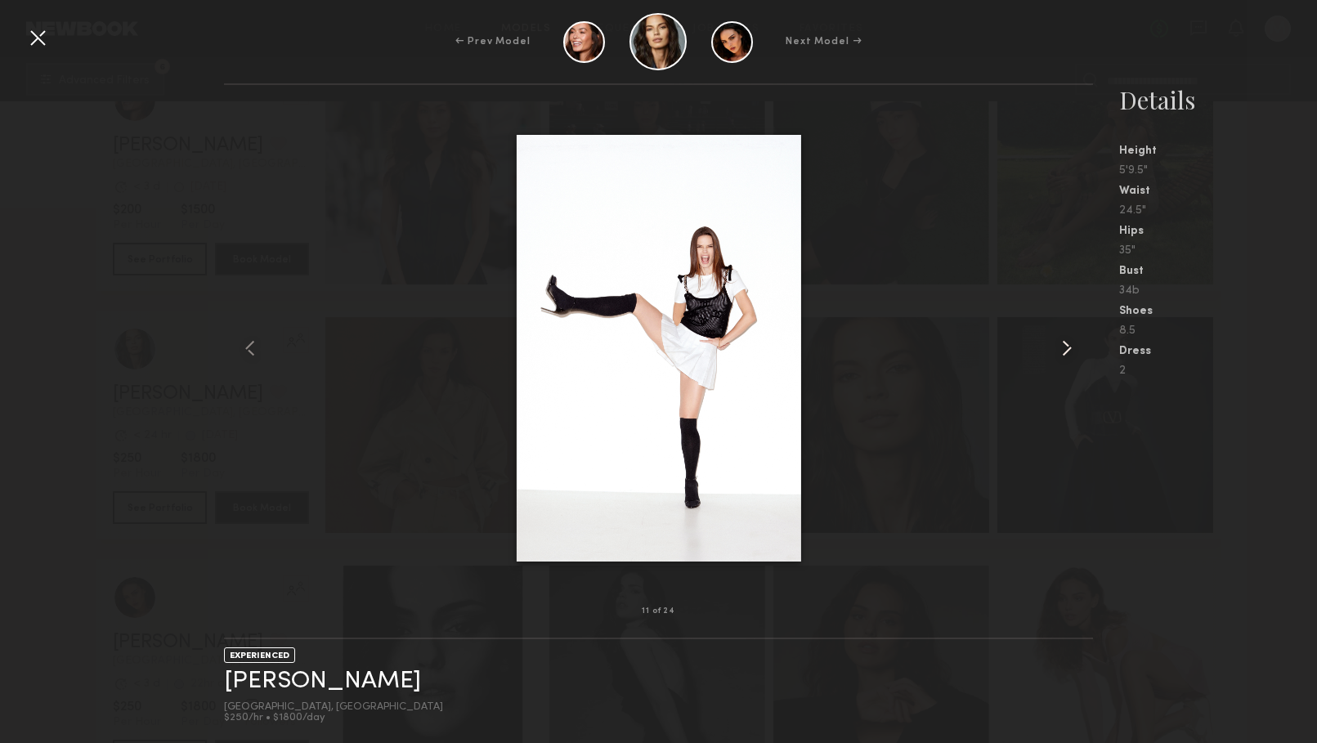
click at [1065, 345] on common-icon at bounding box center [1067, 348] width 26 height 26
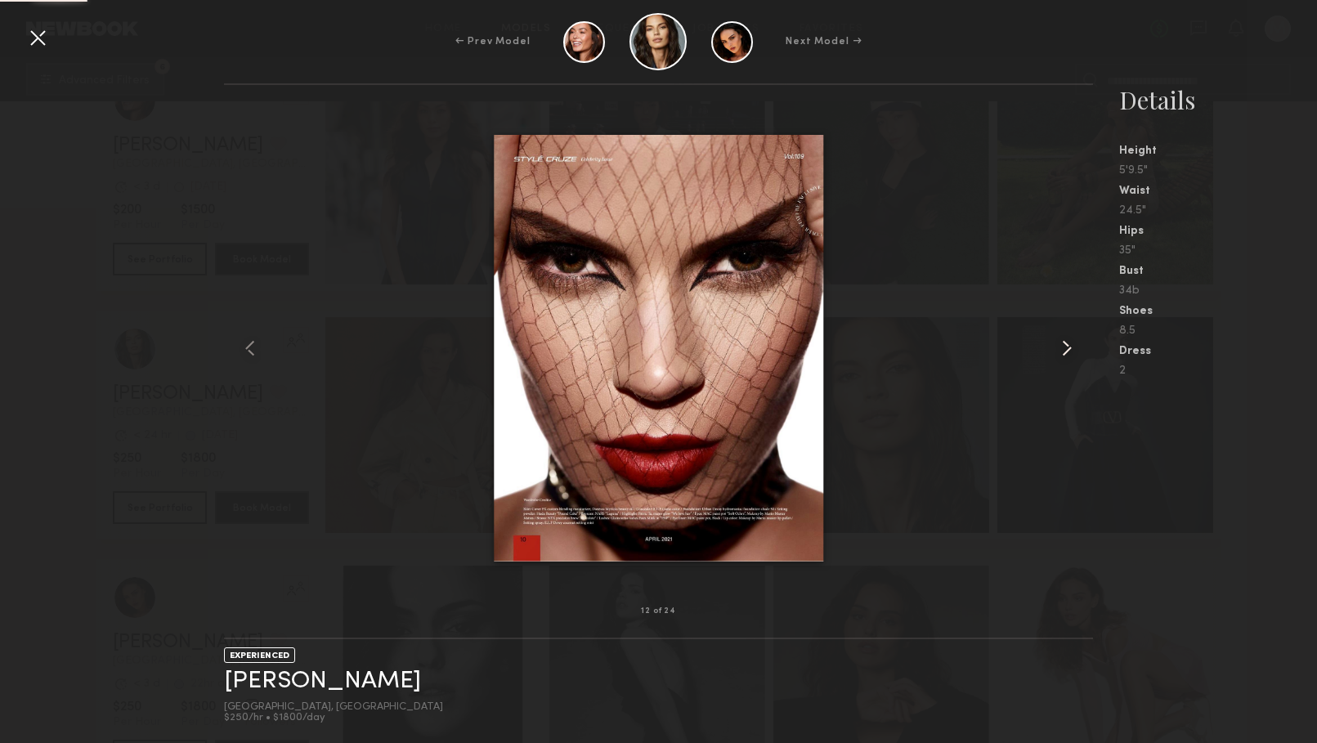
click at [1065, 345] on common-icon at bounding box center [1067, 348] width 26 height 26
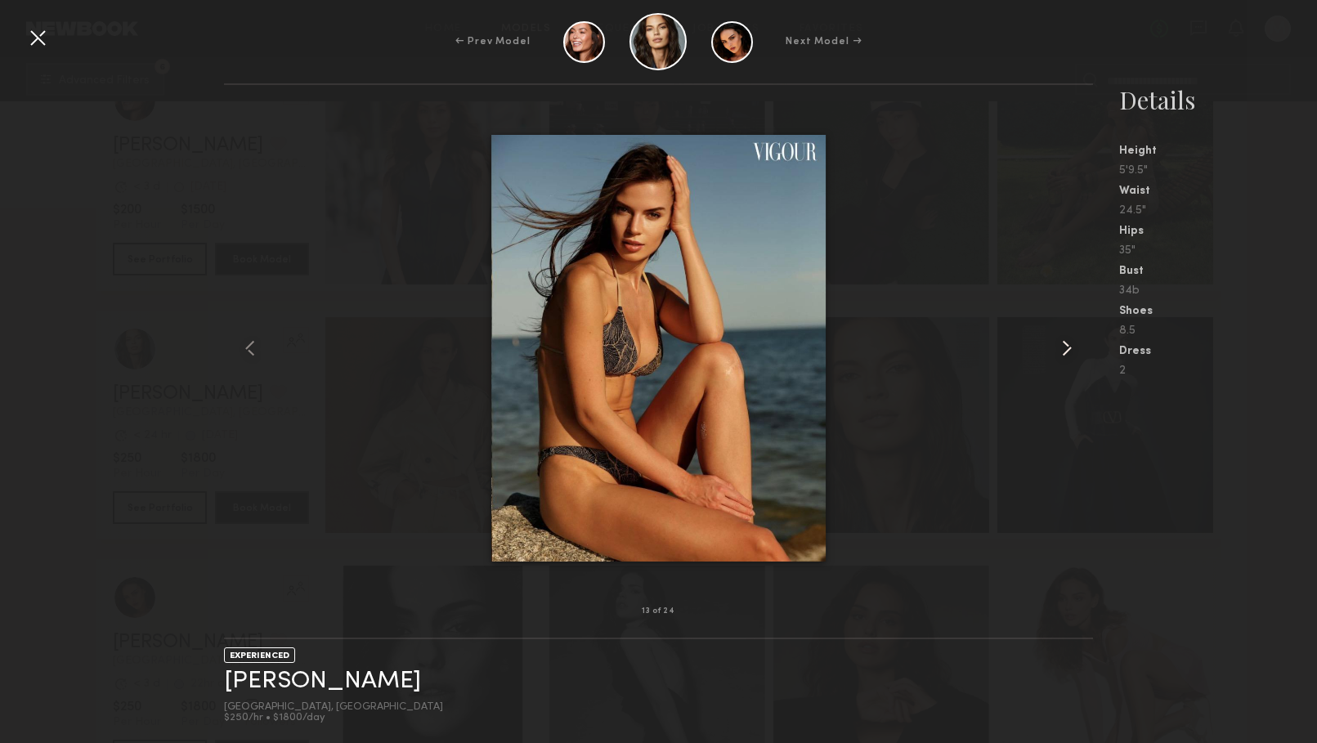
click at [1065, 345] on common-icon at bounding box center [1067, 348] width 26 height 26
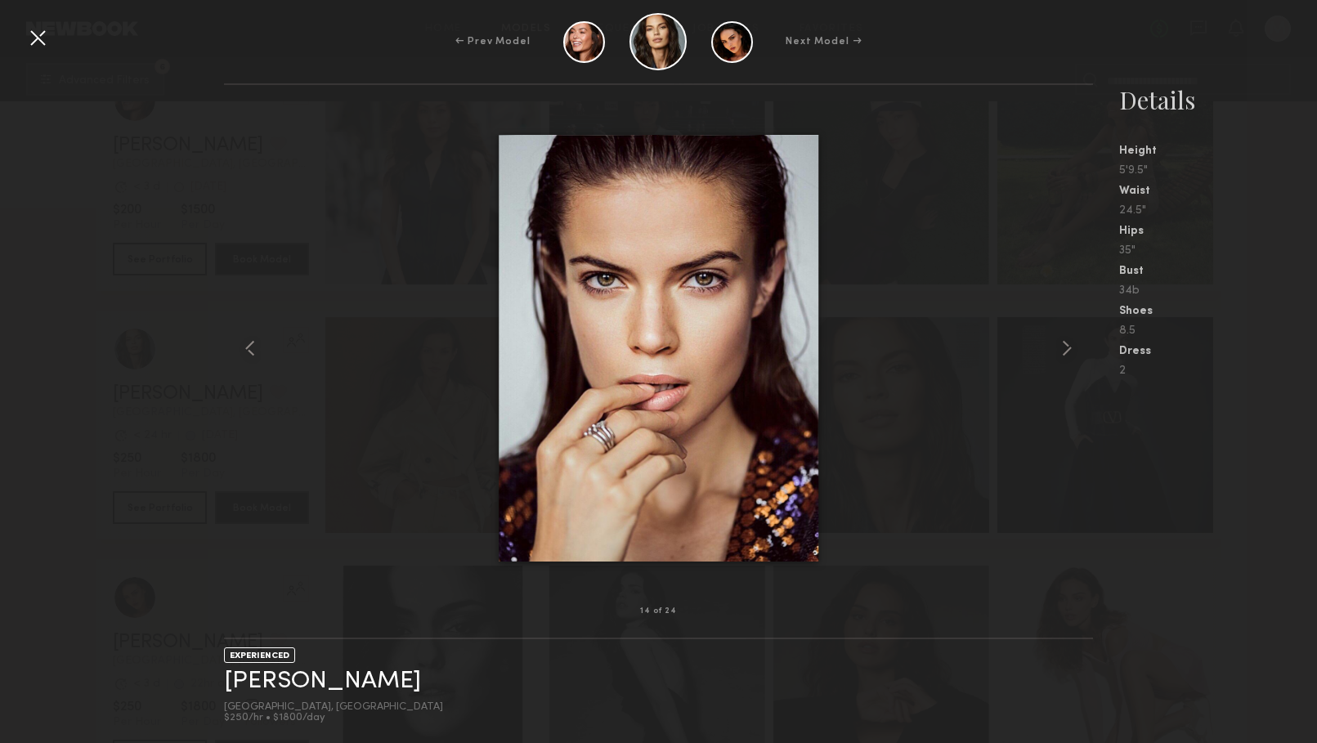
click at [22, 34] on div "← Prev Model Next Model →" at bounding box center [658, 41] width 1317 height 57
click at [36, 38] on div at bounding box center [38, 38] width 26 height 26
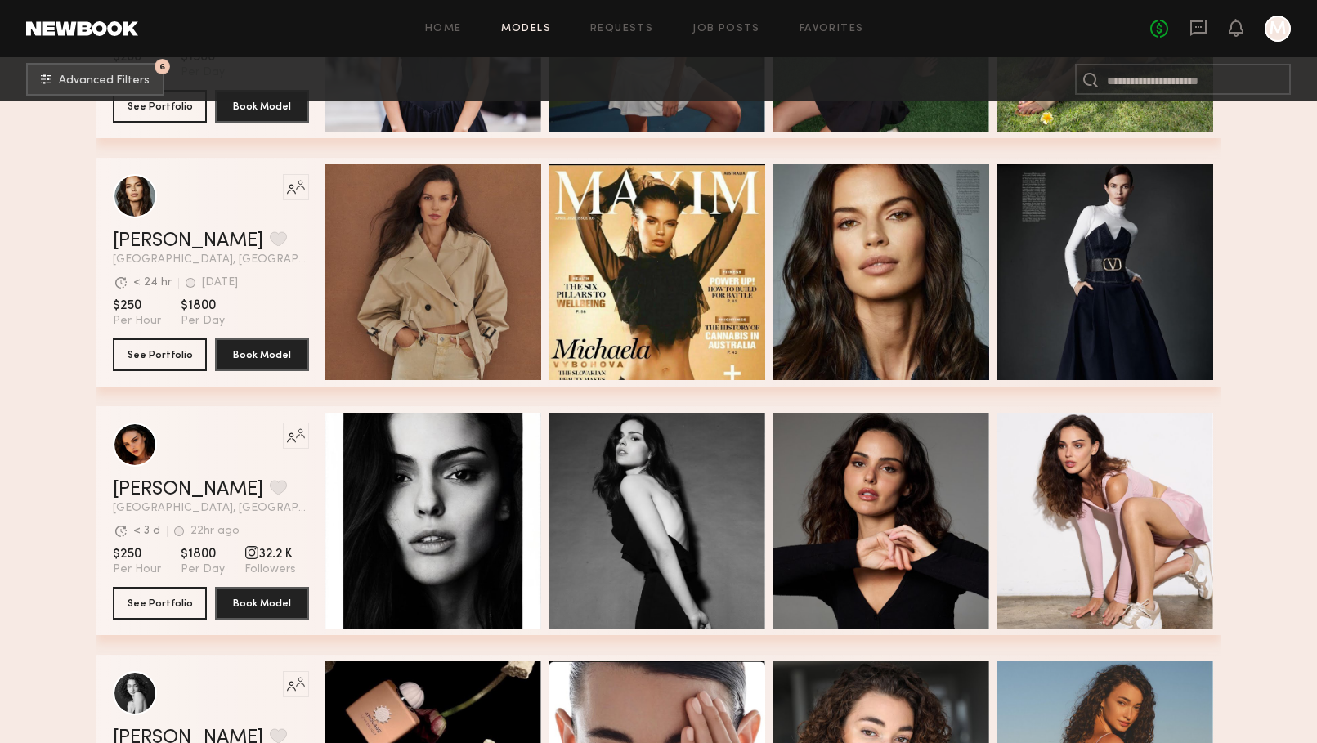
scroll to position [2217, 0]
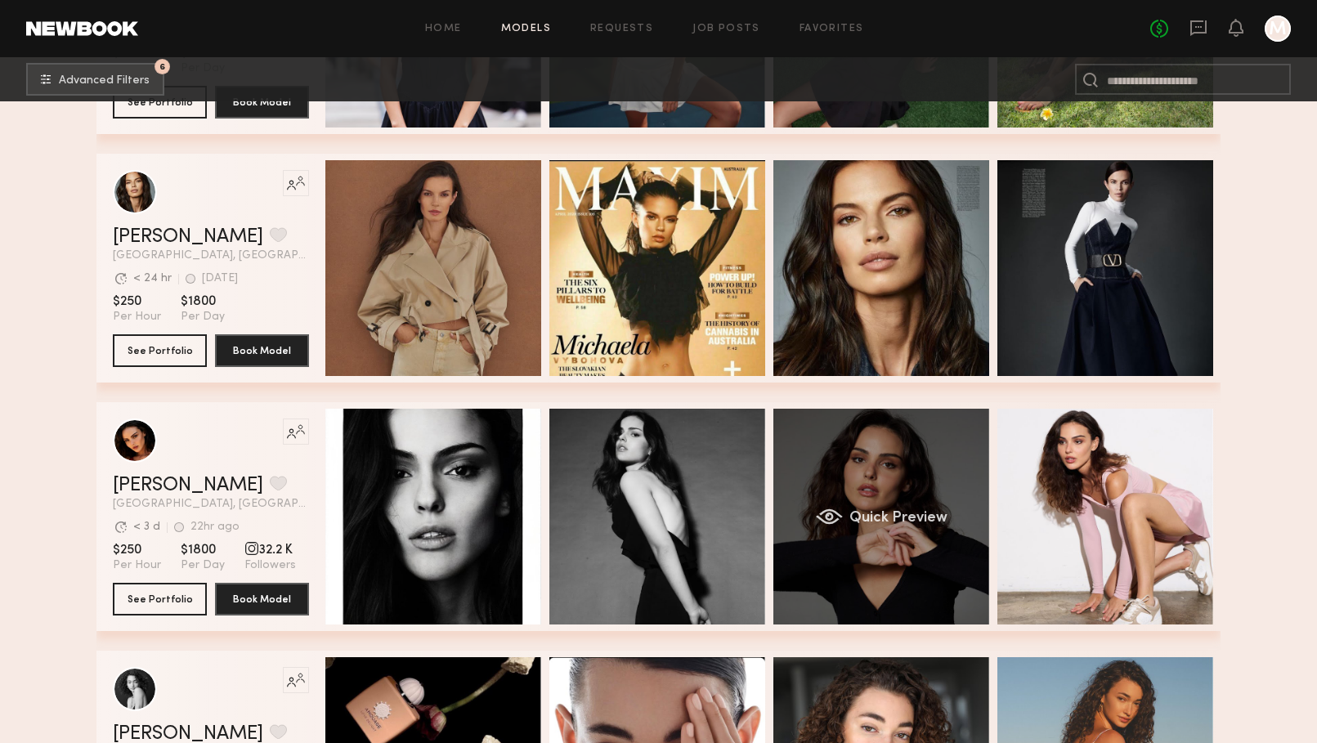
click at [906, 474] on div "Quick Preview" at bounding box center [882, 517] width 216 height 216
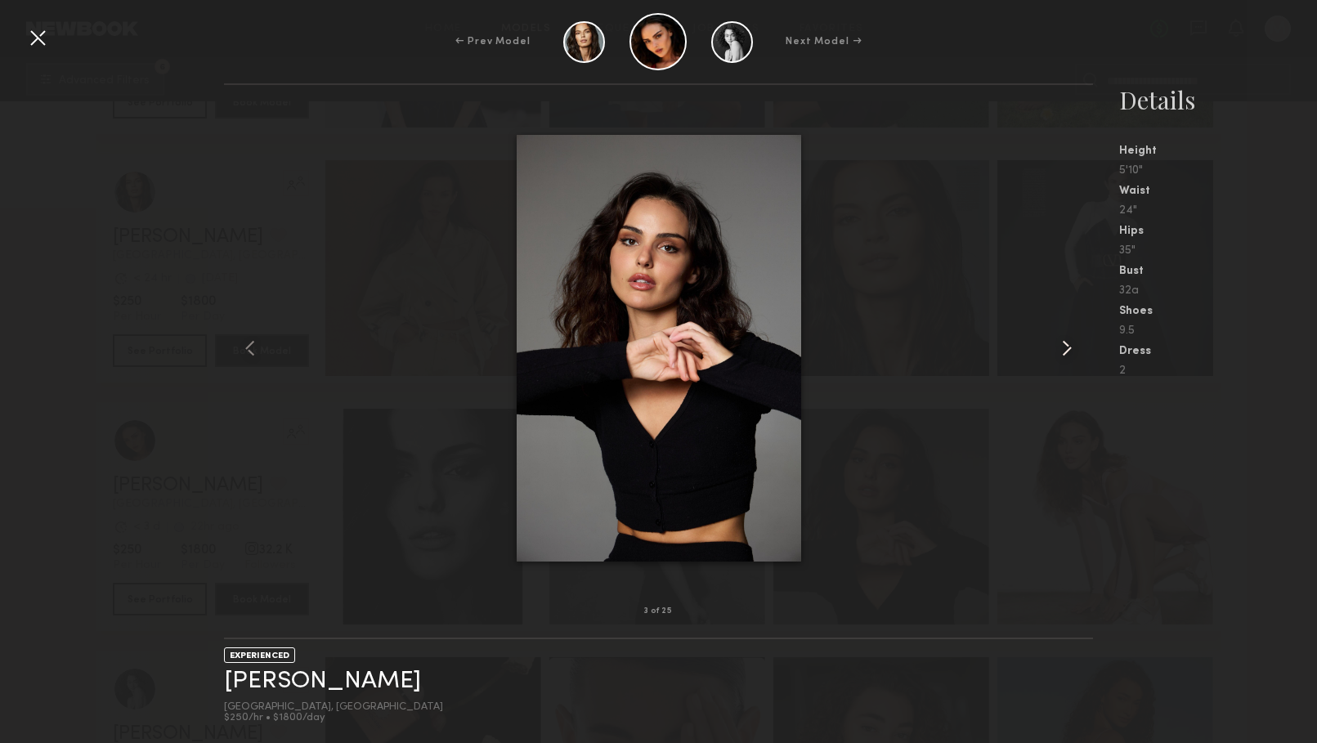
click at [1061, 350] on common-icon at bounding box center [1067, 348] width 26 height 26
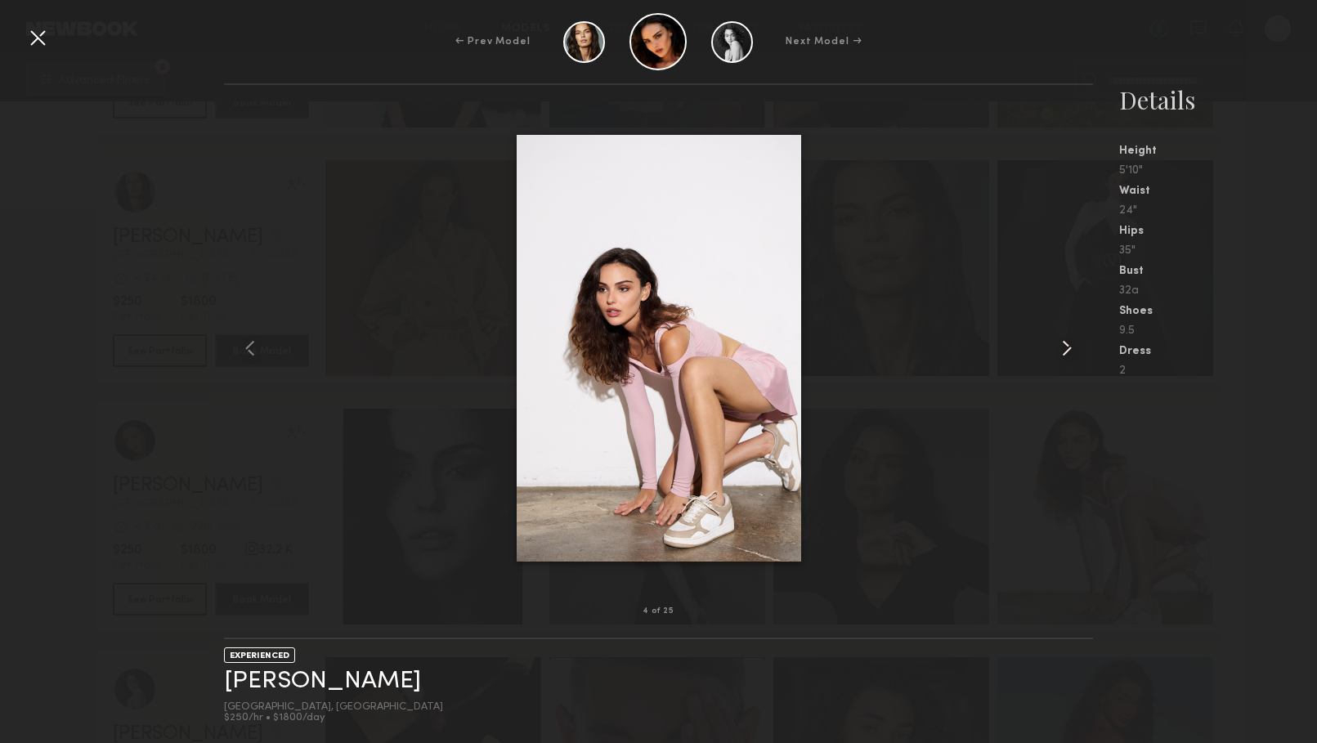
click at [1061, 350] on common-icon at bounding box center [1067, 348] width 26 height 26
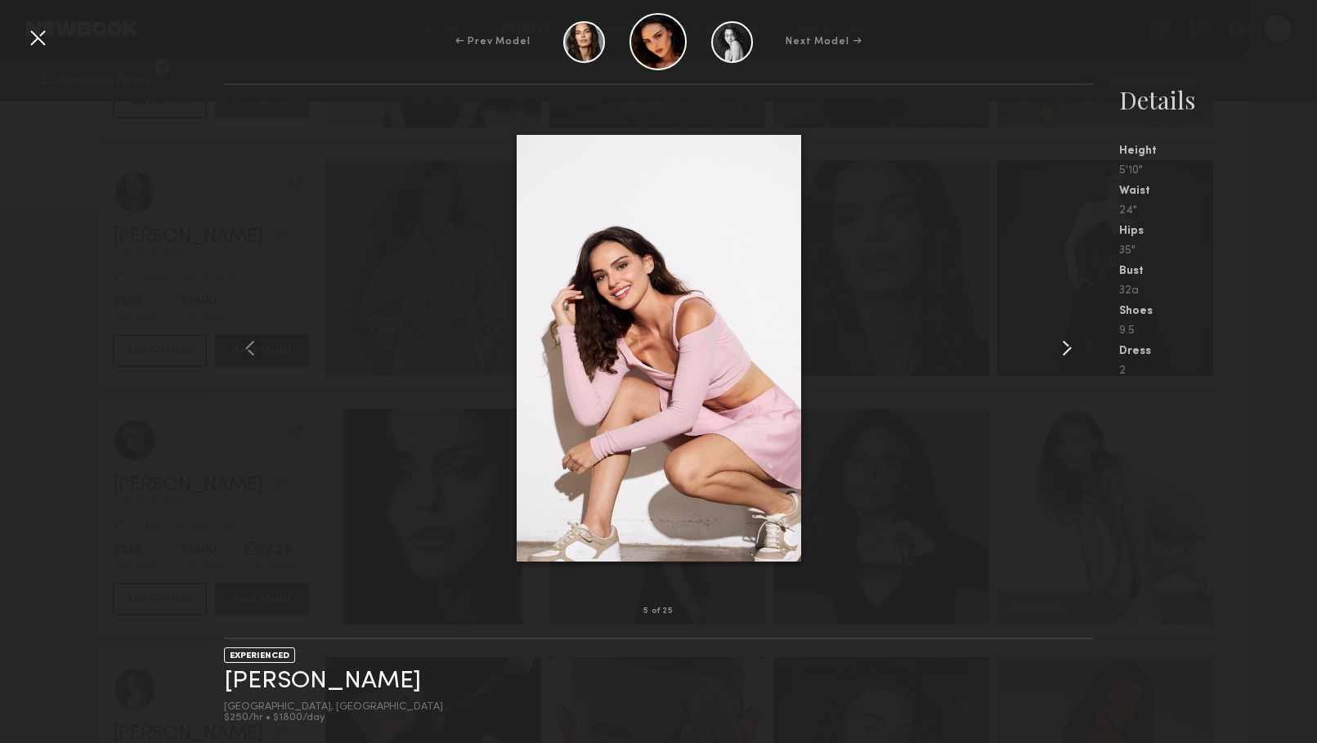
click at [1061, 350] on common-icon at bounding box center [1067, 348] width 26 height 26
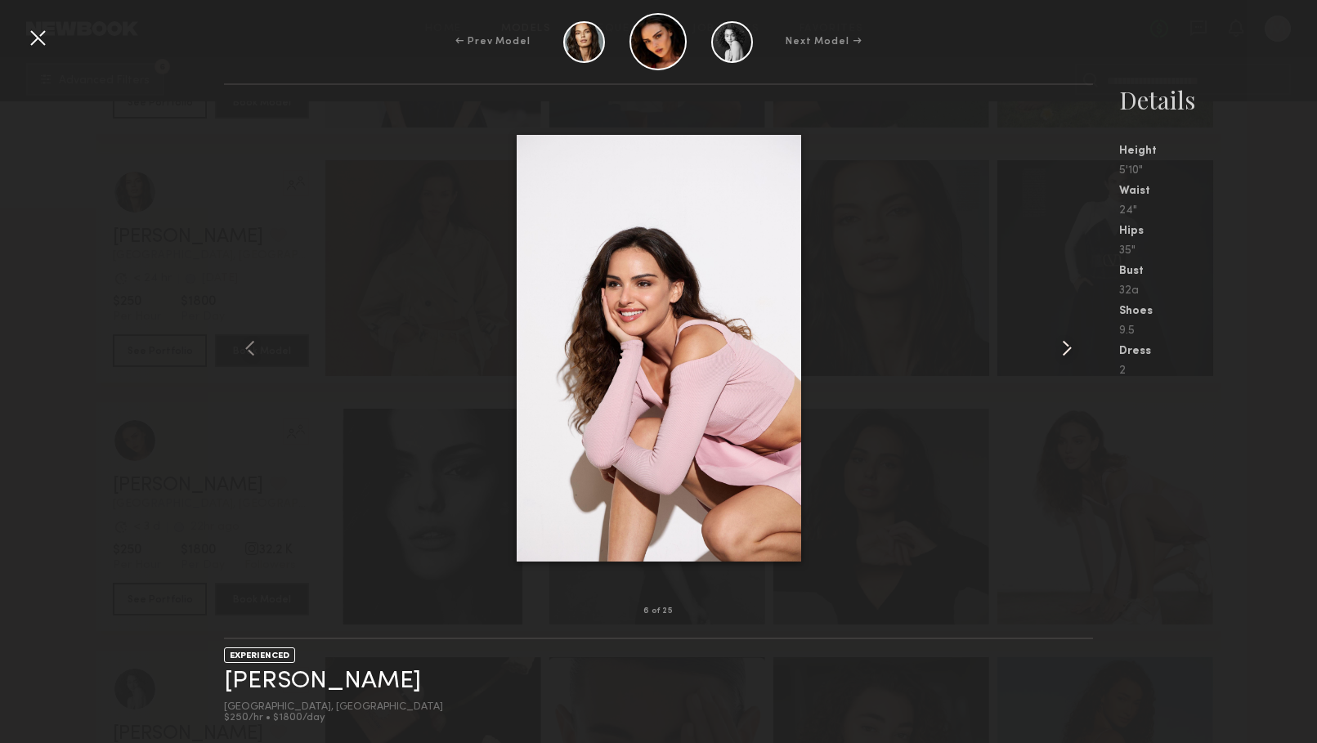
click at [1061, 350] on common-icon at bounding box center [1067, 348] width 26 height 26
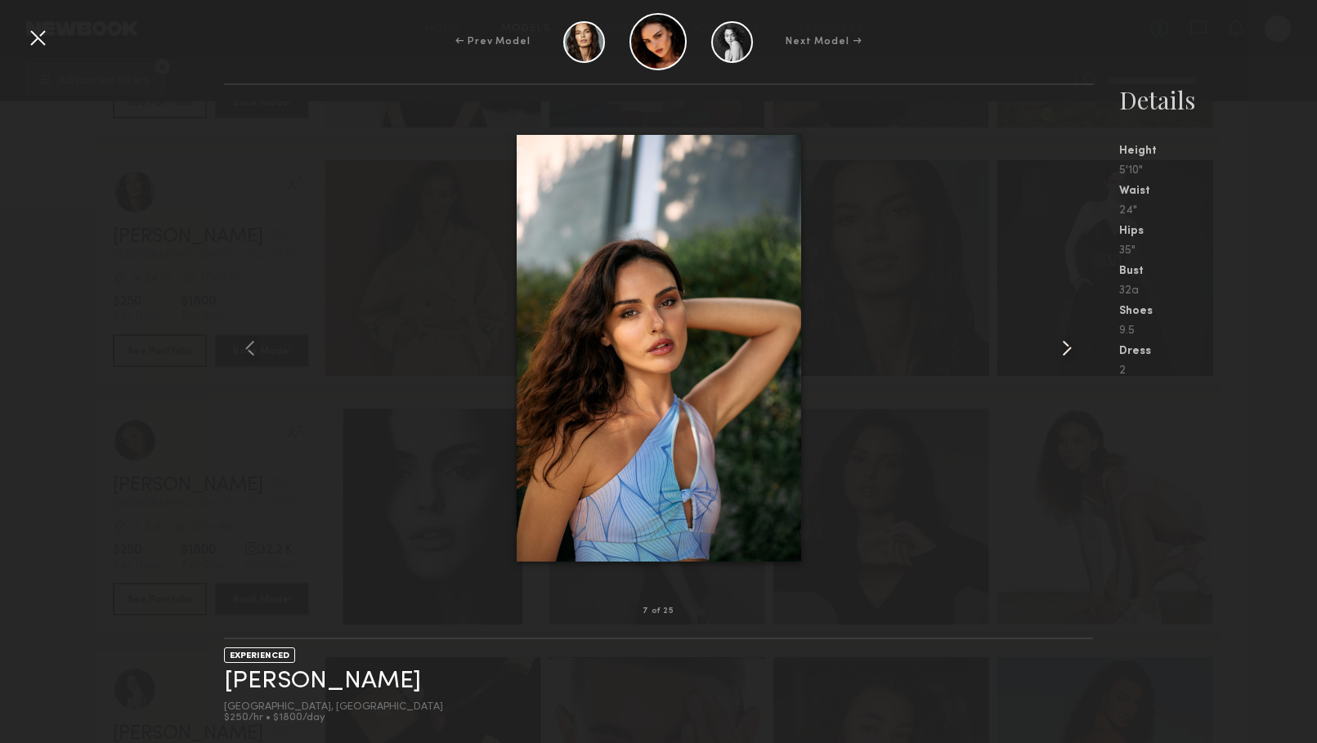
click at [1061, 350] on common-icon at bounding box center [1067, 348] width 26 height 26
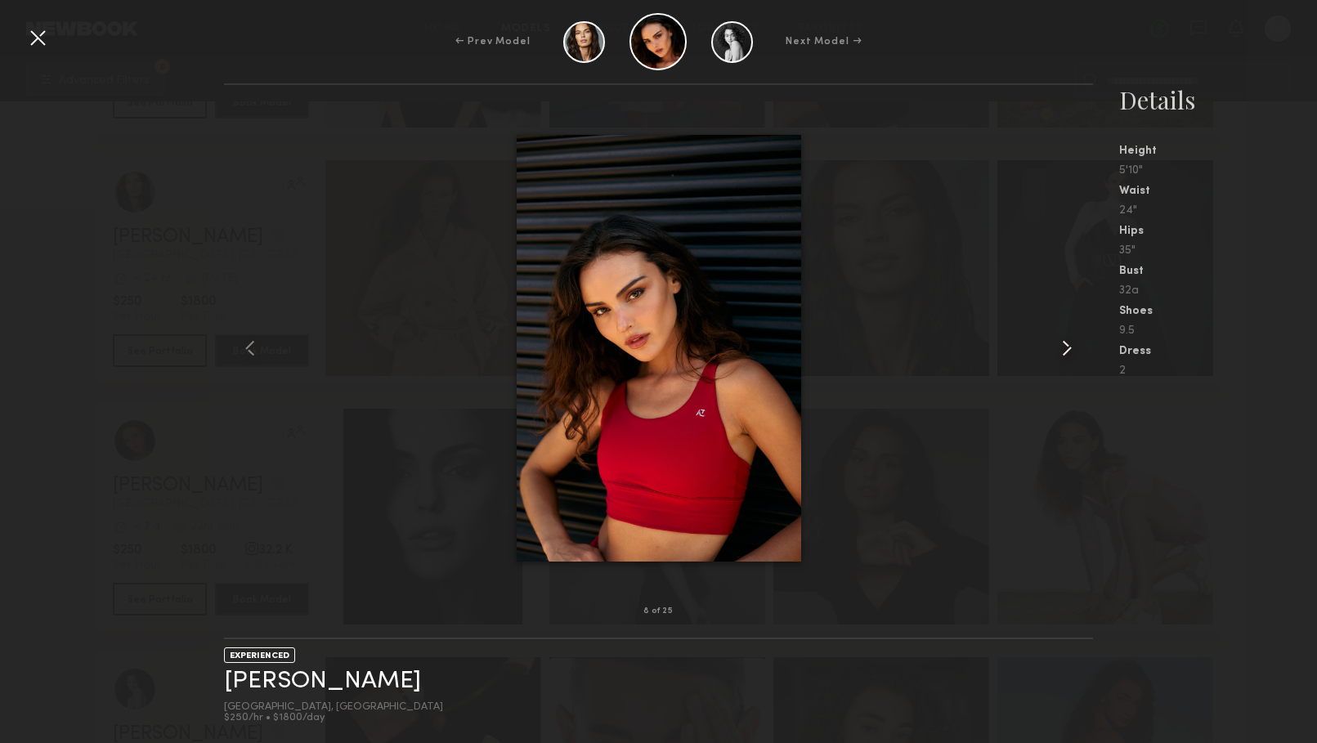
click at [1061, 350] on common-icon at bounding box center [1067, 348] width 26 height 26
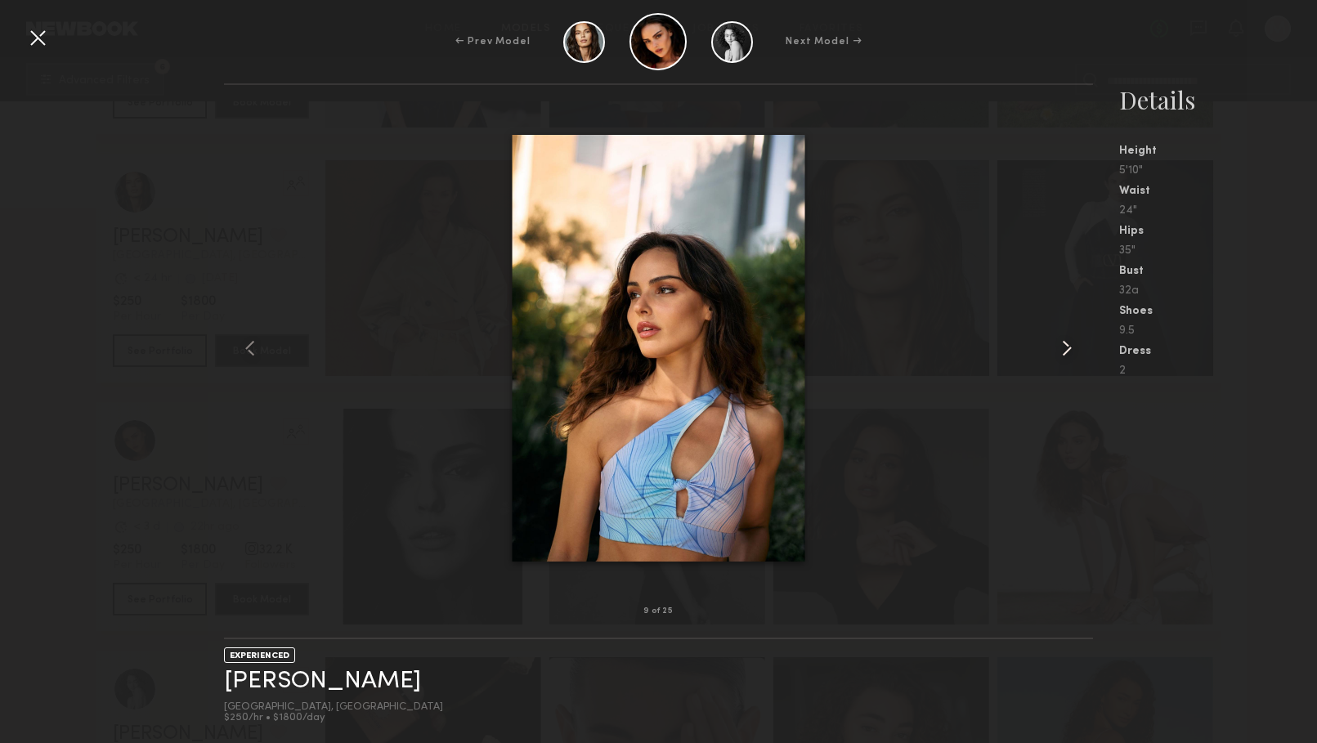
click at [1061, 350] on common-icon at bounding box center [1067, 348] width 26 height 26
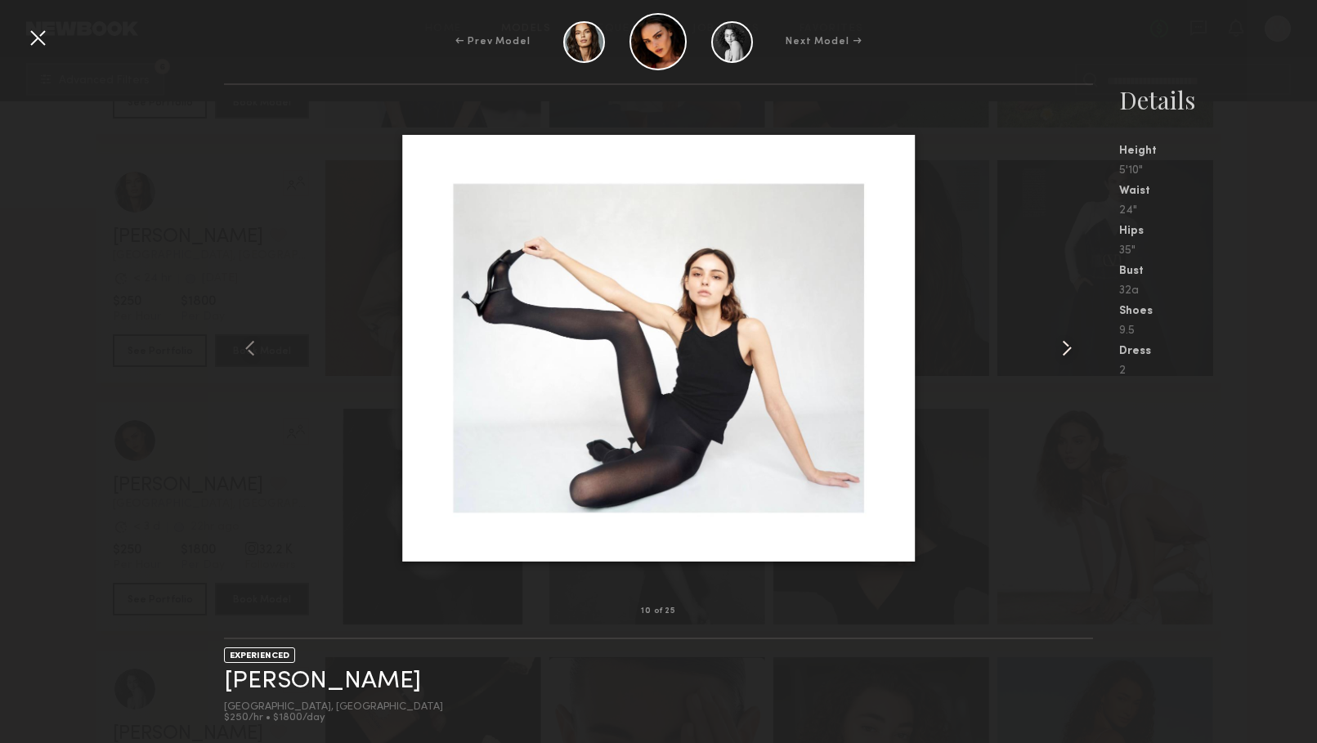
click at [1061, 350] on common-icon at bounding box center [1067, 348] width 26 height 26
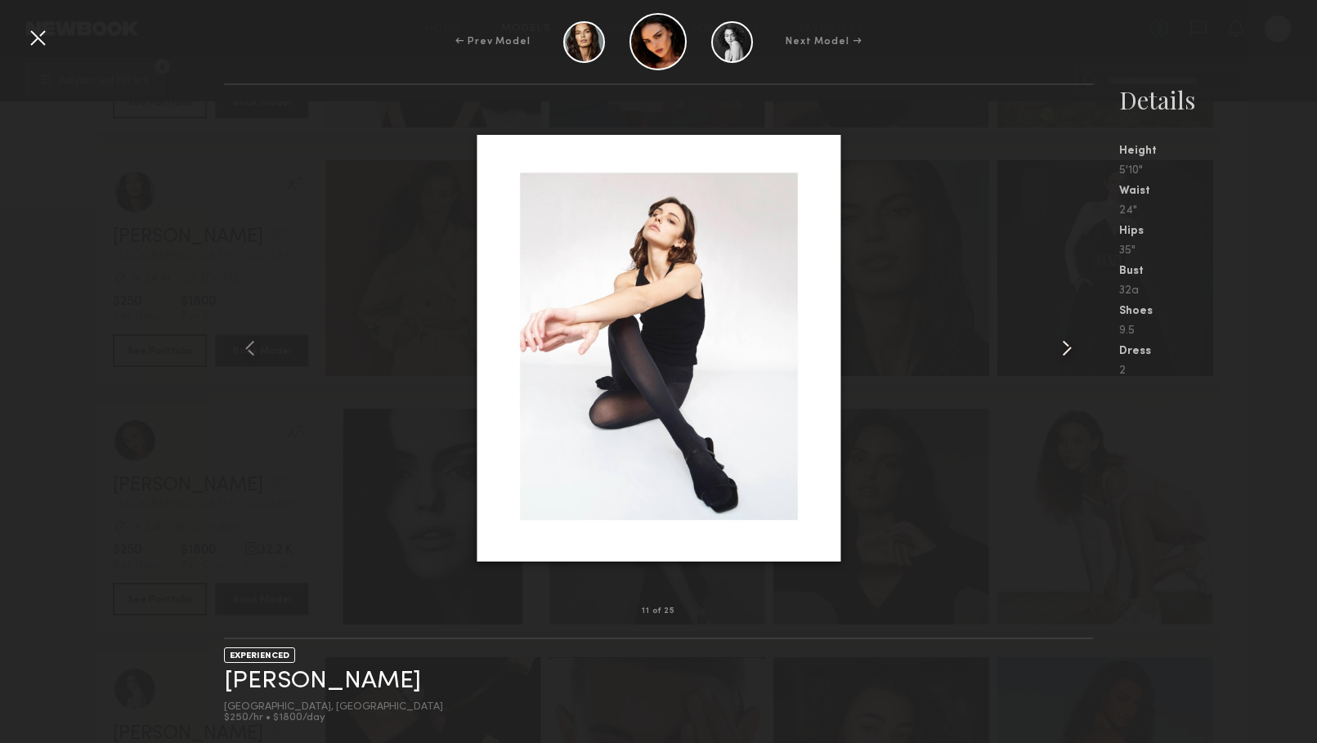
click at [1061, 350] on common-icon at bounding box center [1067, 348] width 26 height 26
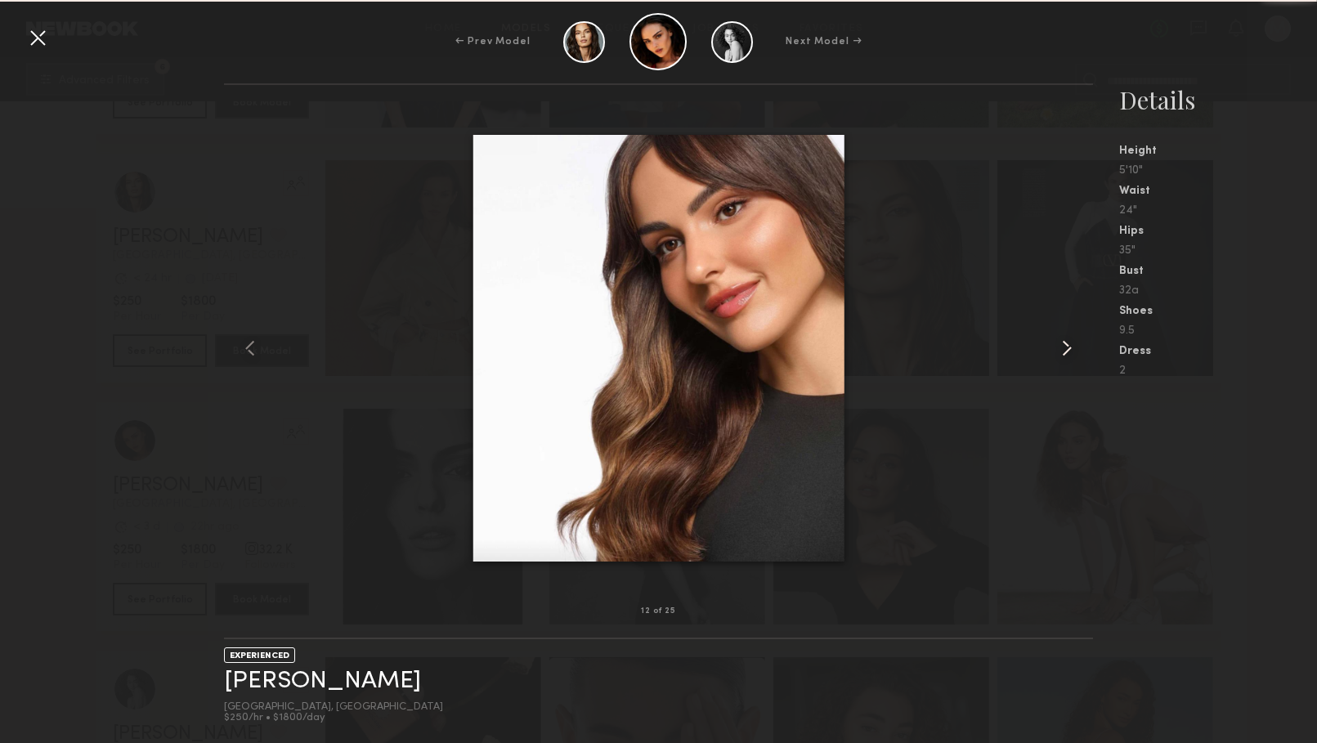
click at [1061, 350] on common-icon at bounding box center [1067, 348] width 26 height 26
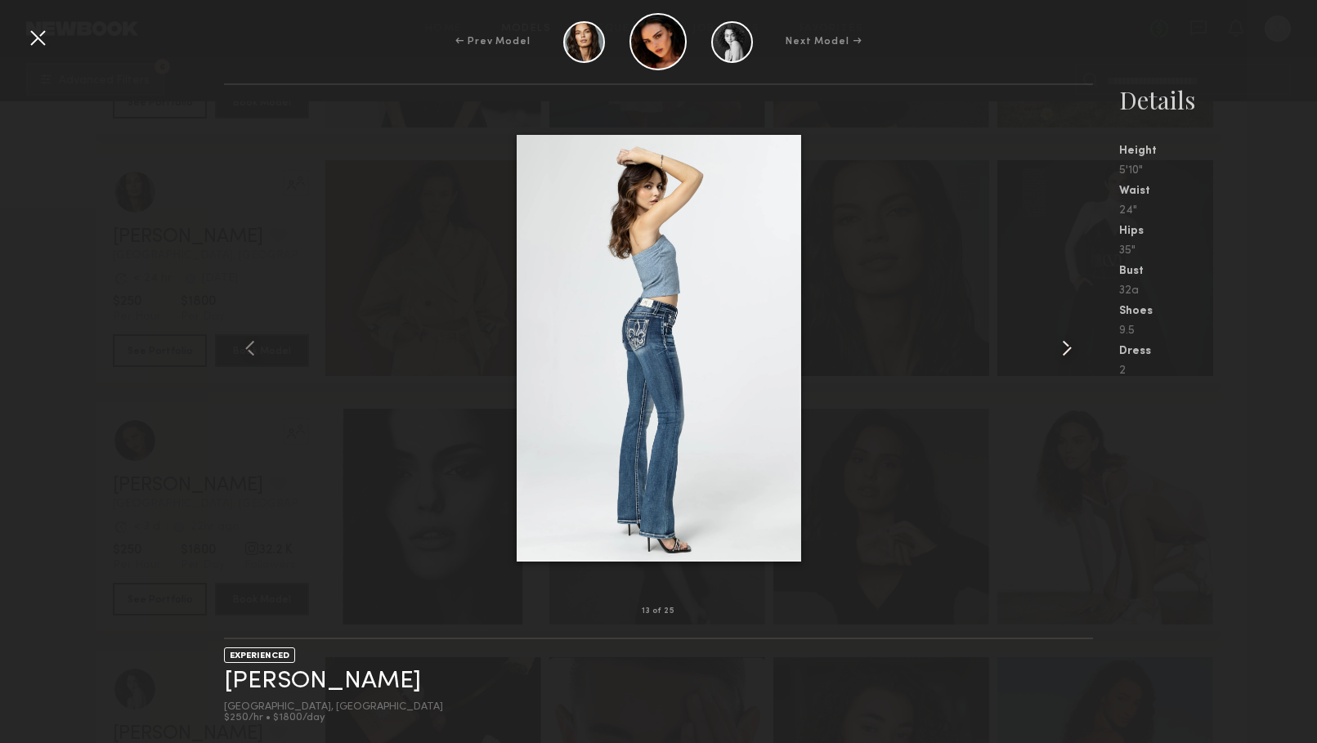
click at [1061, 350] on common-icon at bounding box center [1067, 348] width 26 height 26
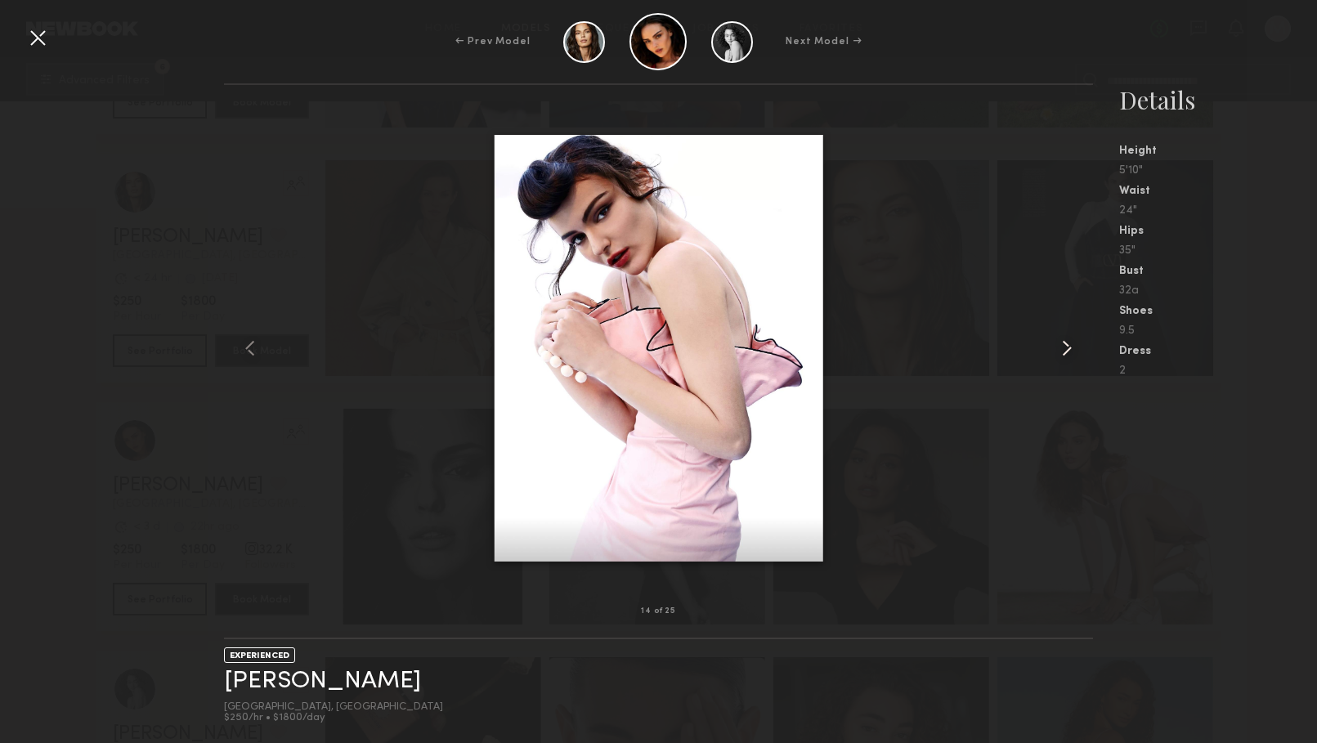
click at [1061, 350] on common-icon at bounding box center [1067, 348] width 26 height 26
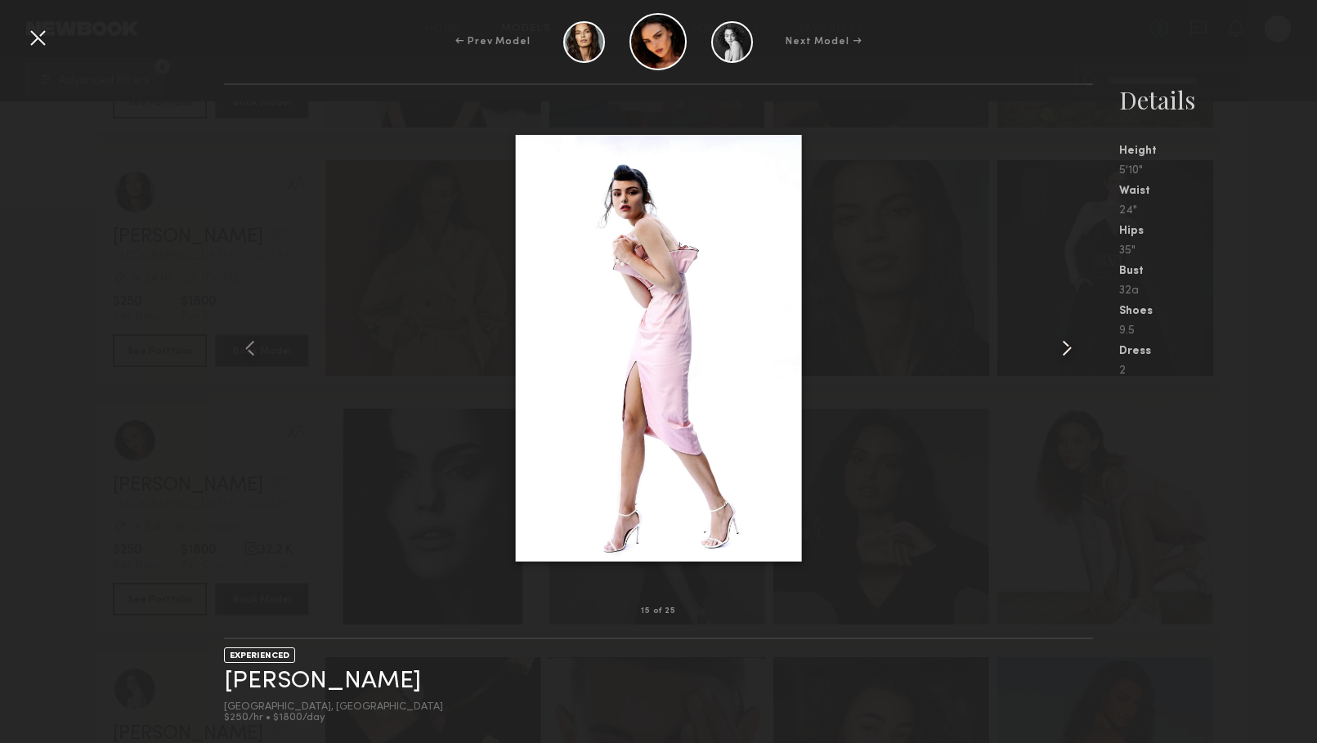
click at [1061, 350] on common-icon at bounding box center [1067, 348] width 26 height 26
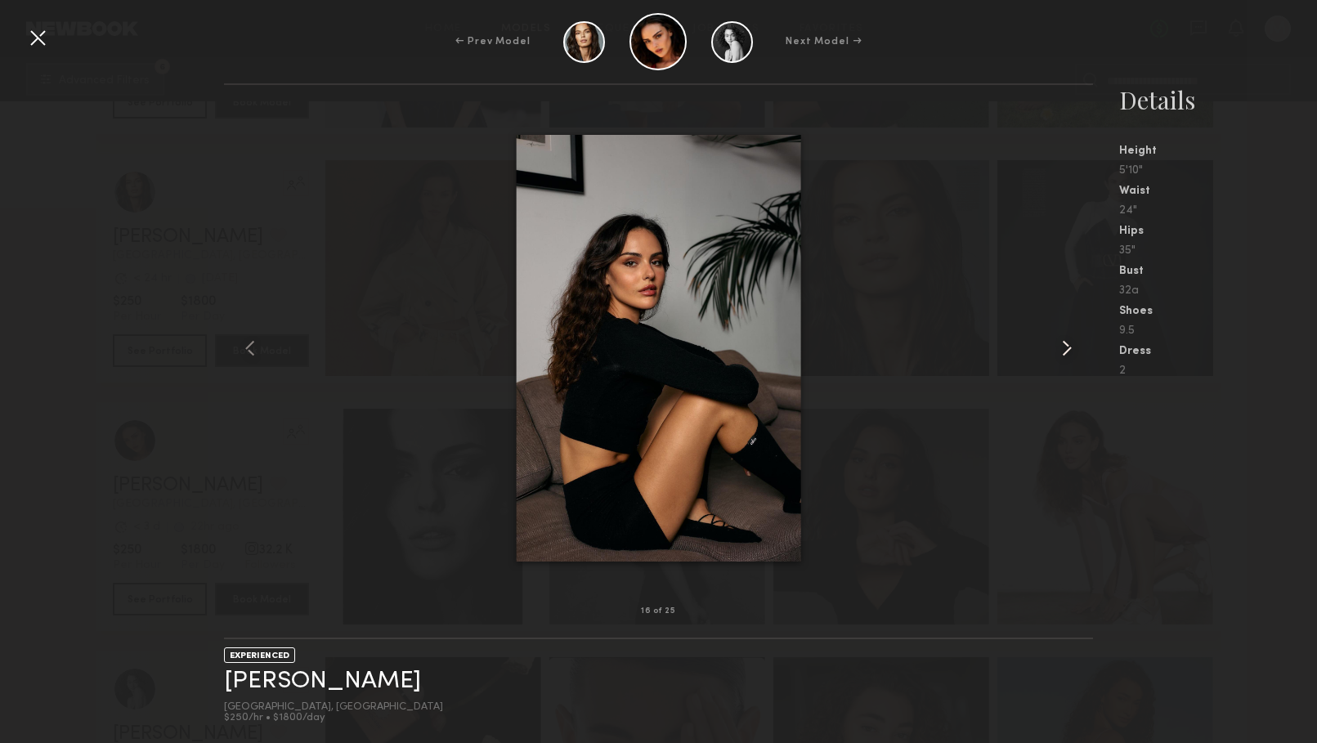
click at [1061, 350] on common-icon at bounding box center [1067, 348] width 26 height 26
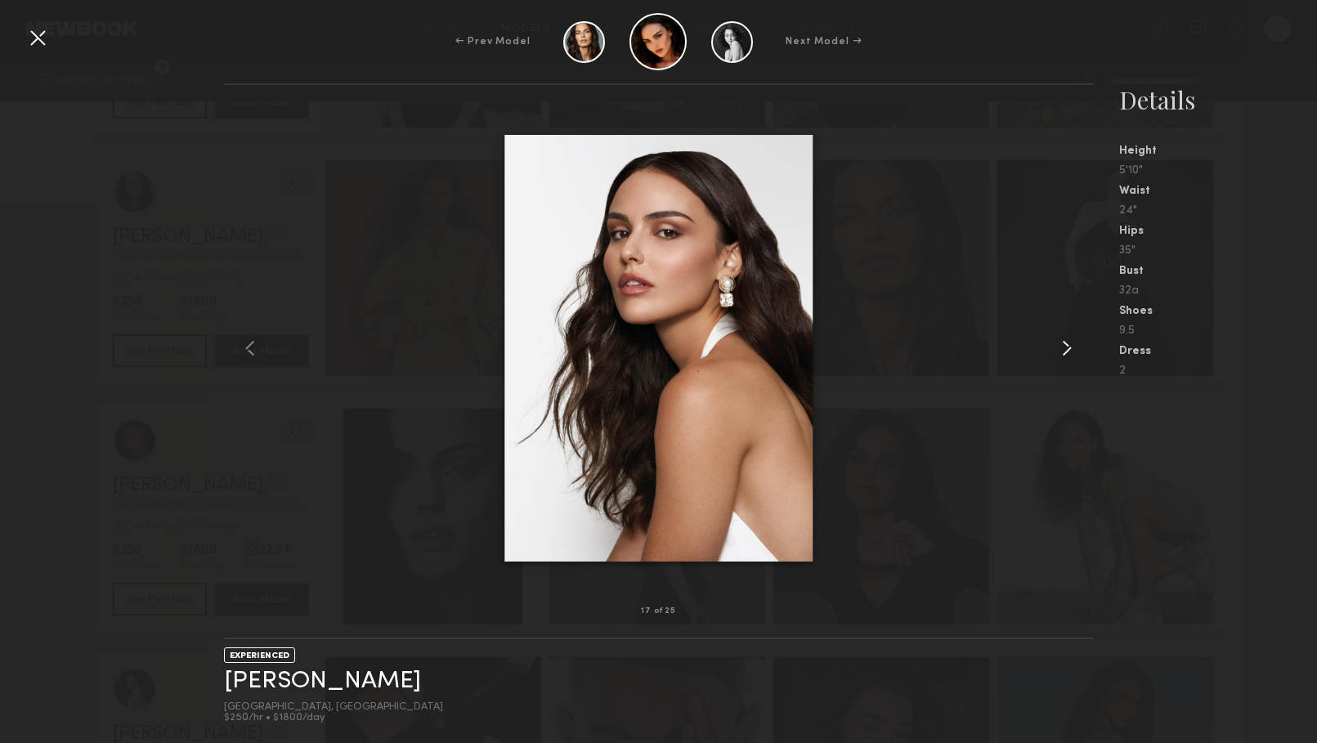
click at [1061, 350] on common-icon at bounding box center [1067, 348] width 26 height 26
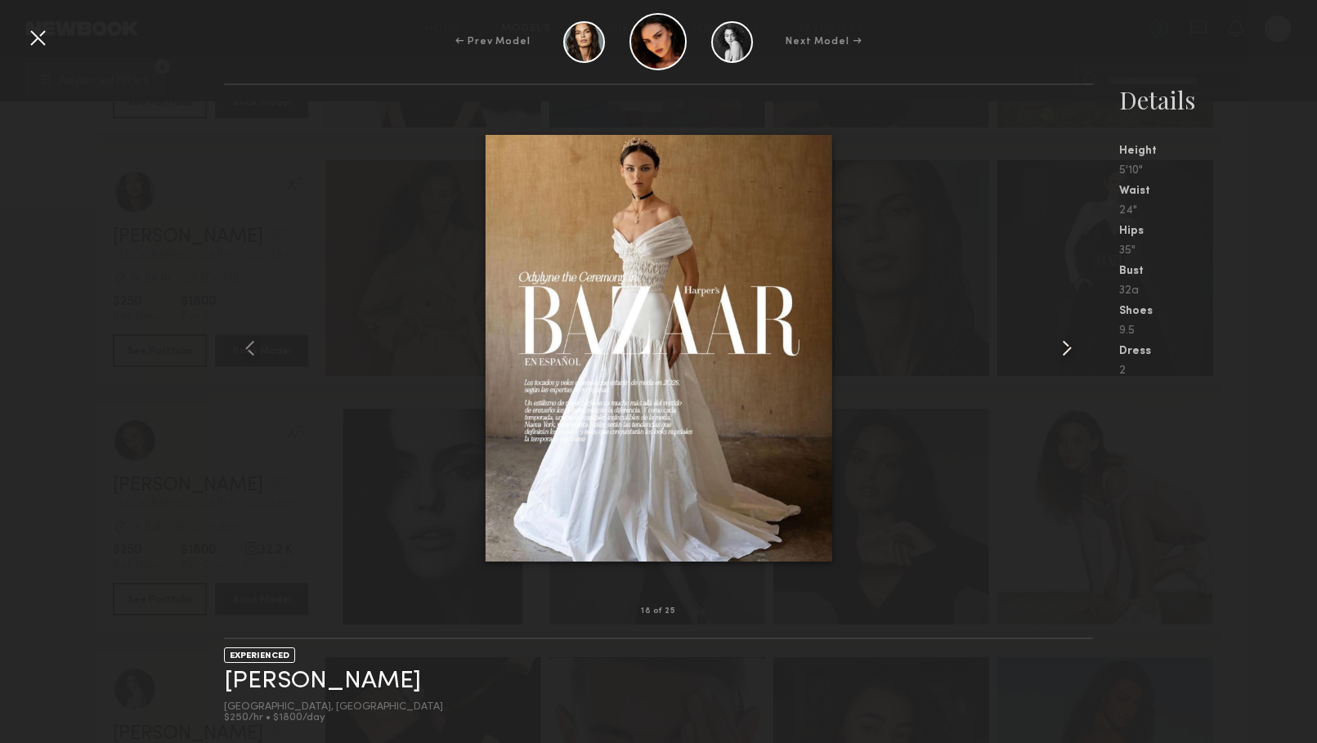
click at [1061, 350] on common-icon at bounding box center [1067, 348] width 26 height 26
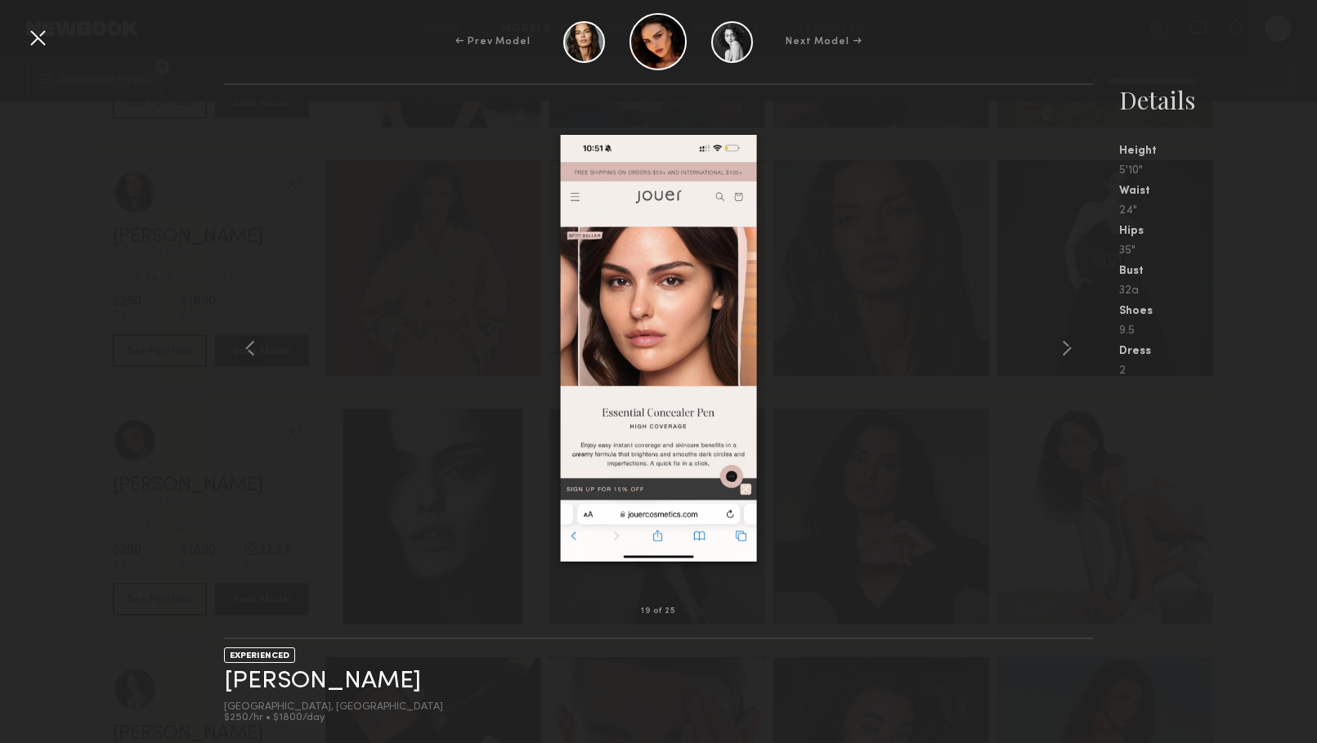
click at [38, 50] on div at bounding box center [38, 38] width 26 height 26
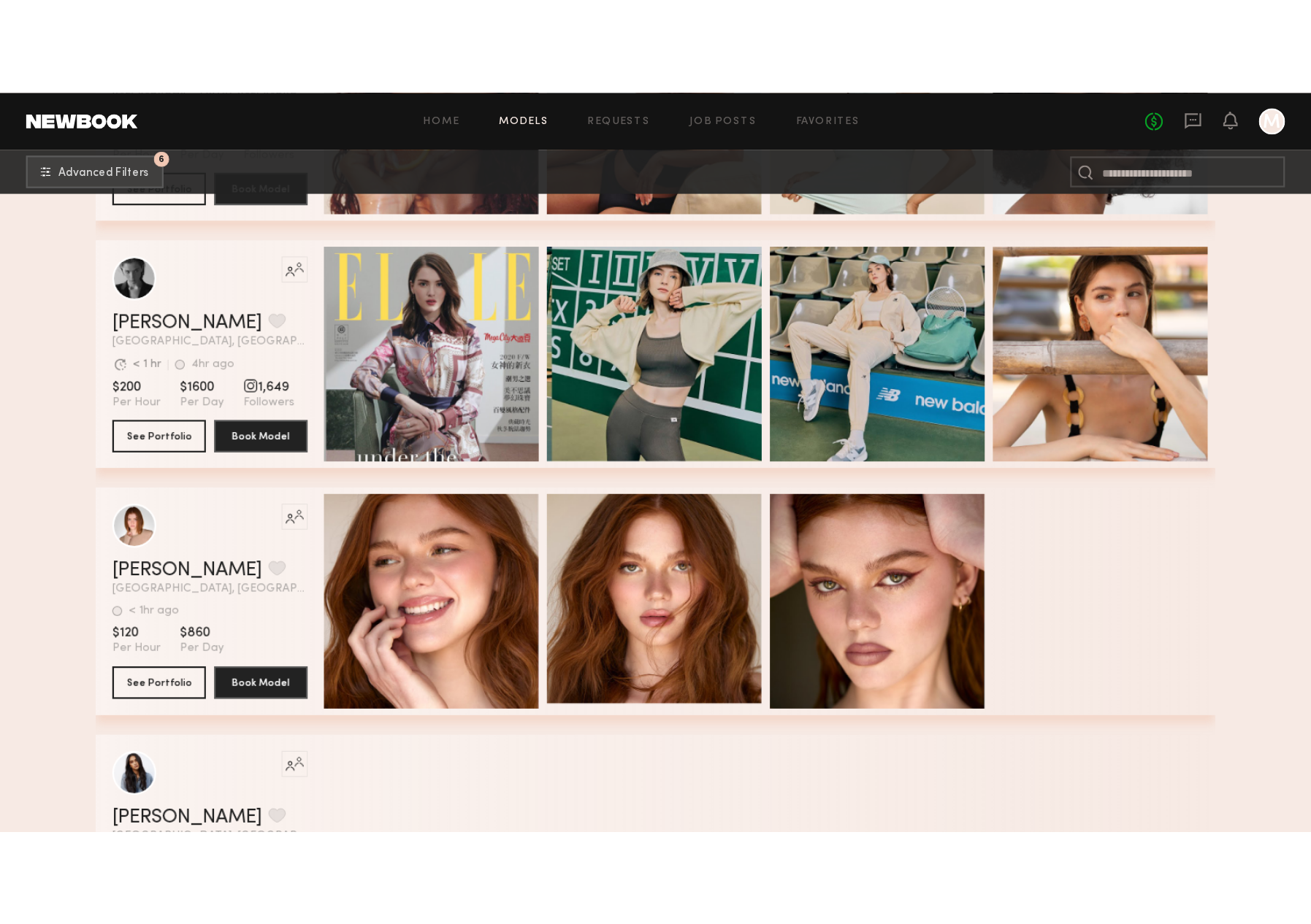
scroll to position [5987, 0]
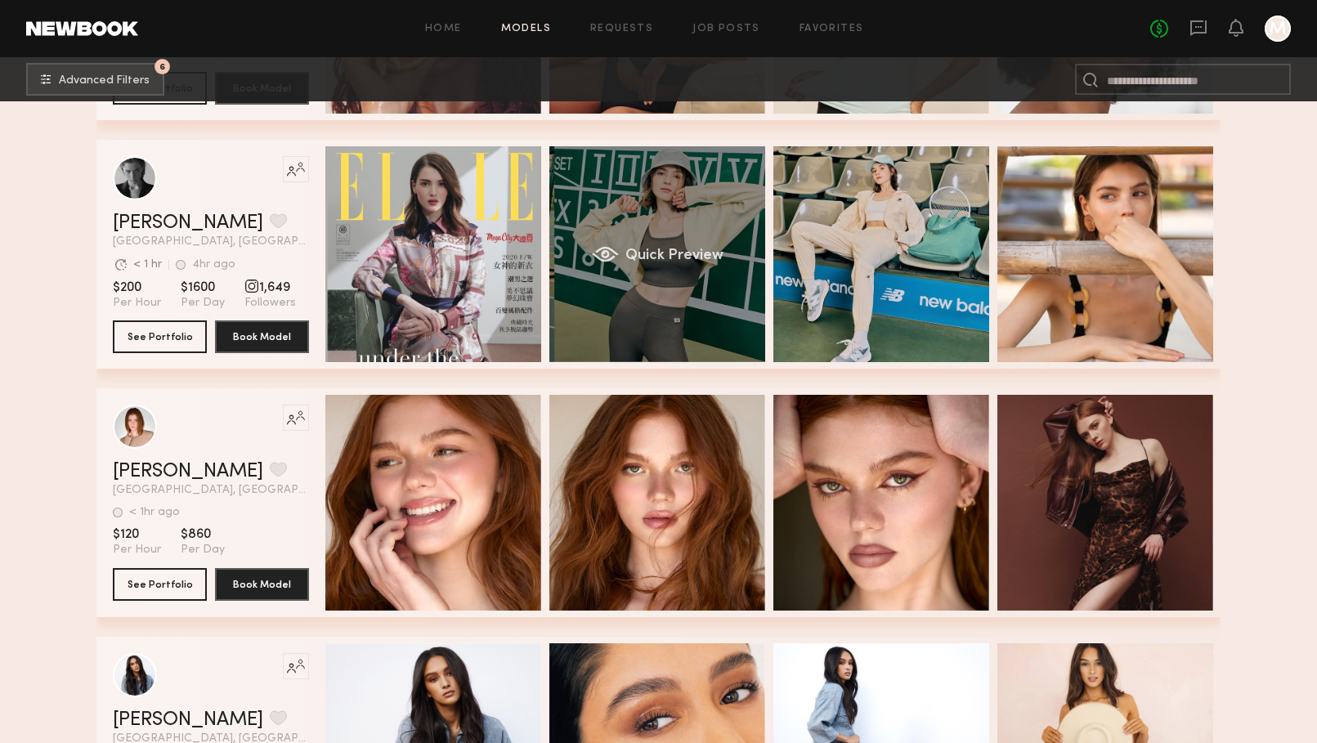
click at [732, 237] on div "Quick Preview" at bounding box center [658, 254] width 216 height 216
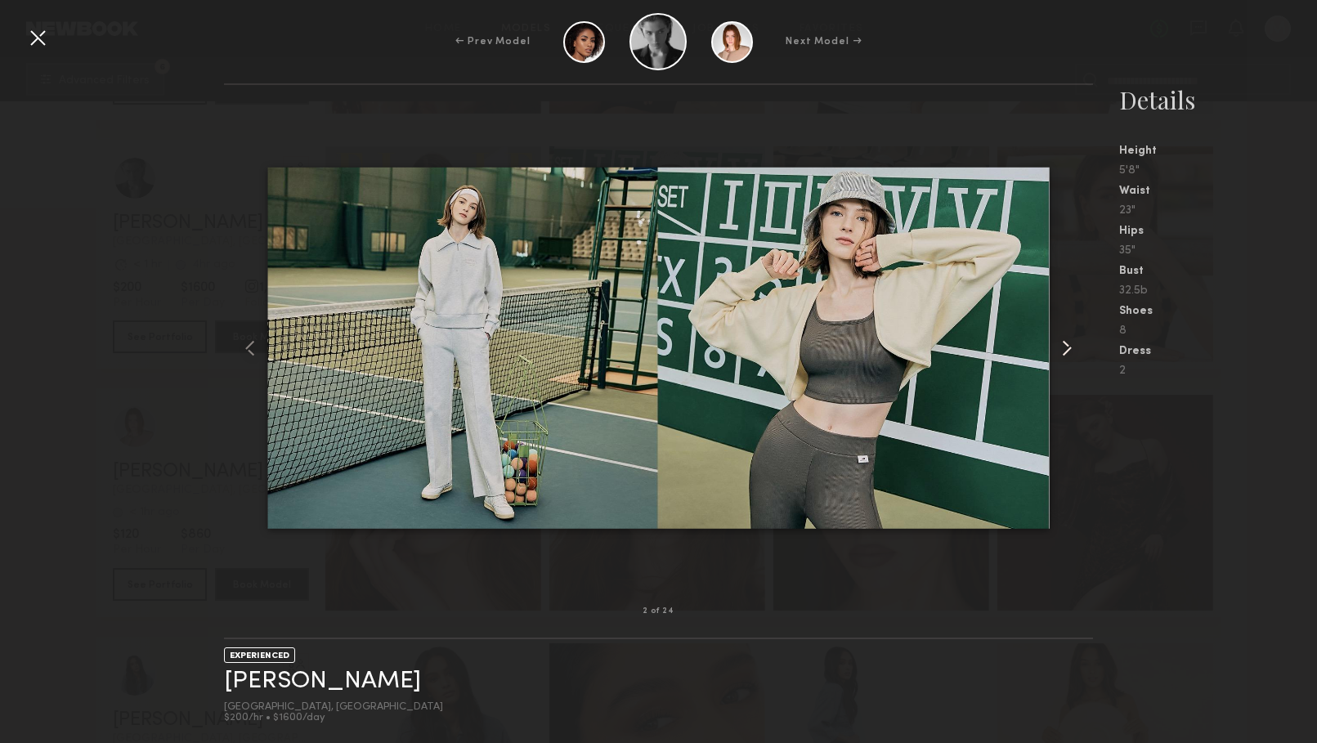
click at [1064, 350] on common-icon at bounding box center [1067, 348] width 26 height 26
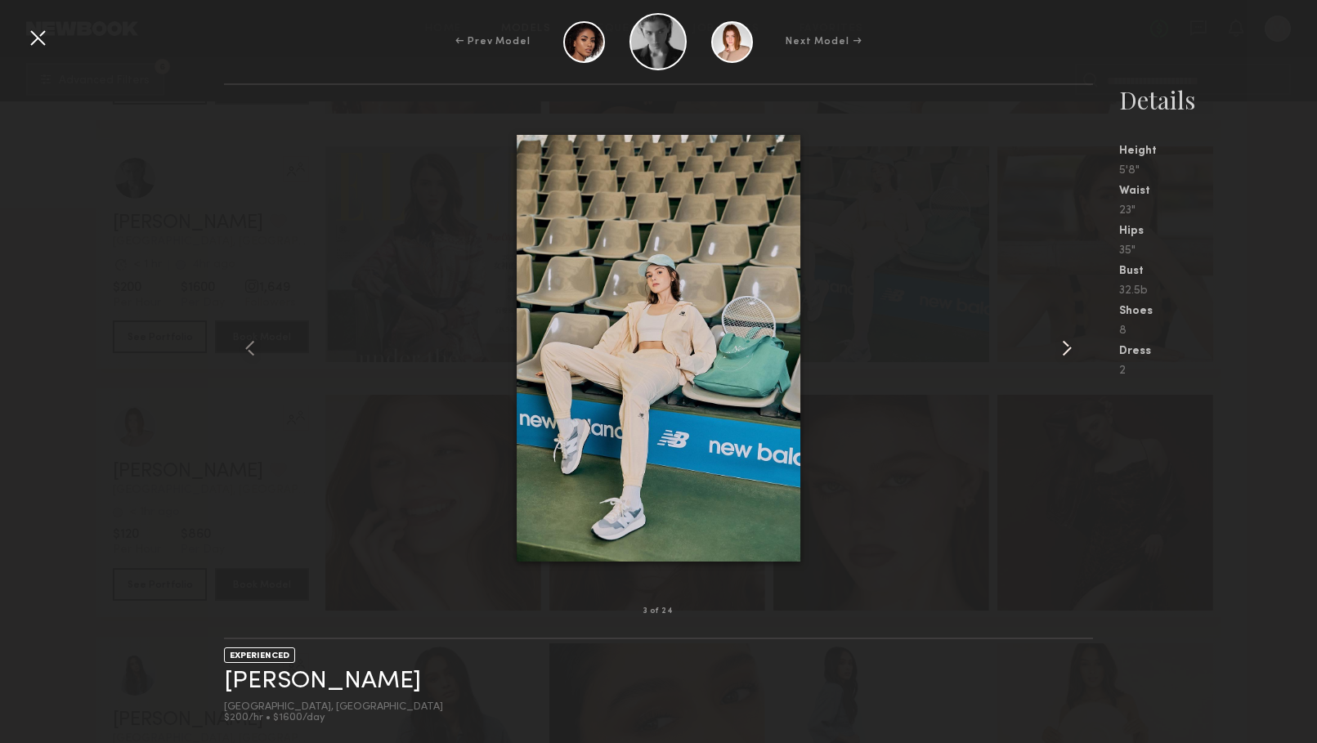
click at [1064, 350] on common-icon at bounding box center [1067, 348] width 26 height 26
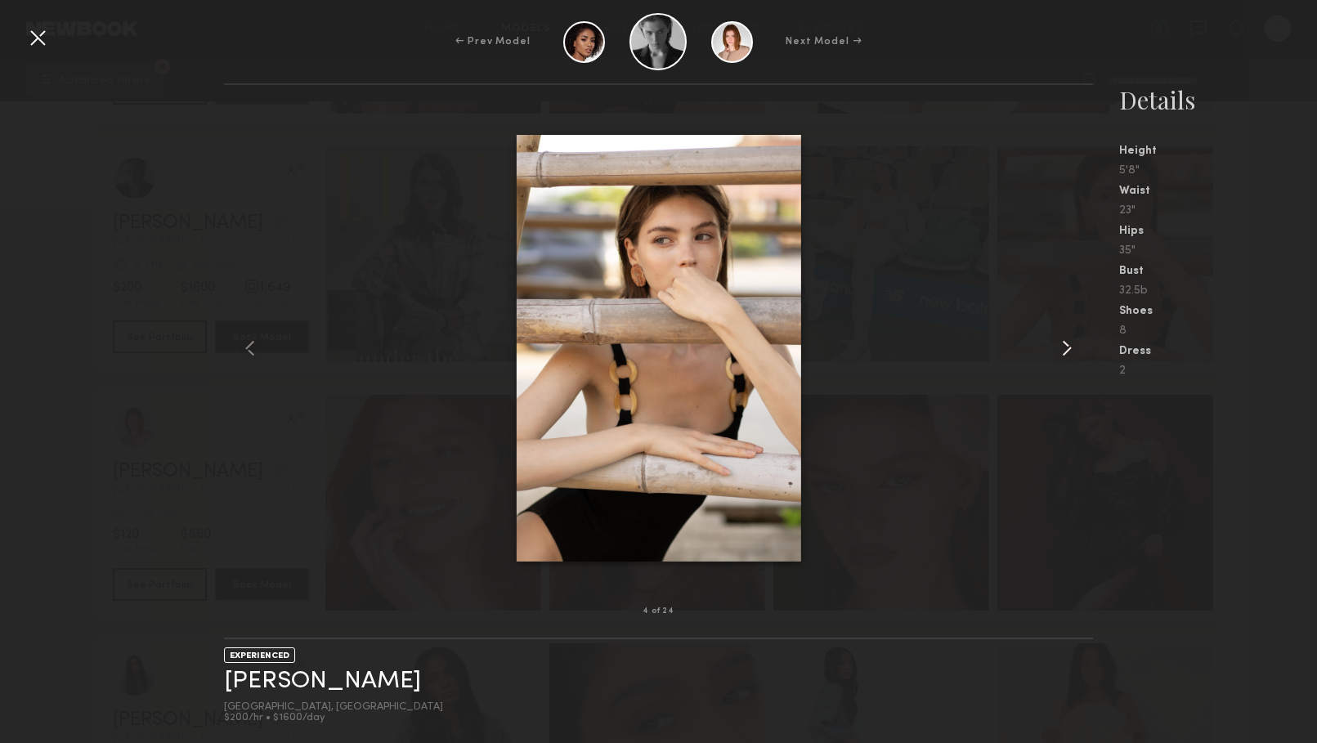
click at [1064, 350] on common-icon at bounding box center [1067, 348] width 26 height 26
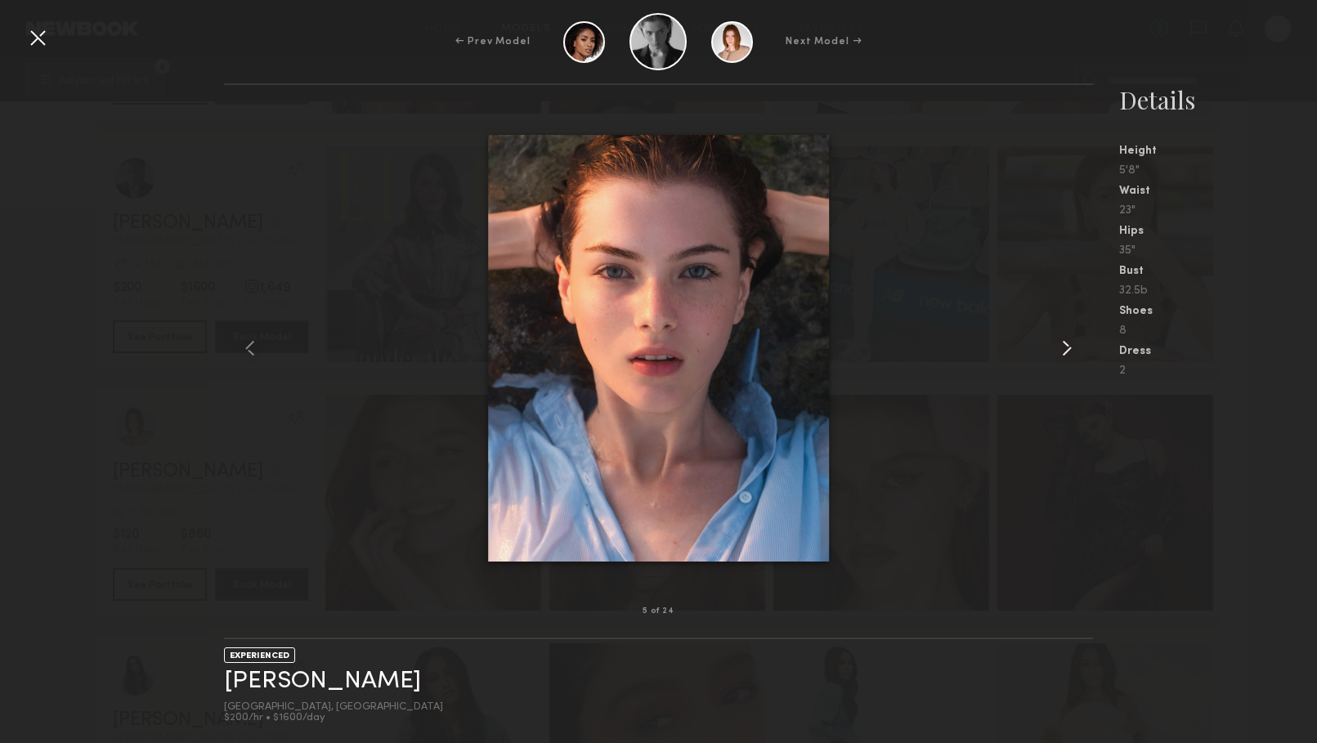
click at [1064, 350] on common-icon at bounding box center [1067, 348] width 26 height 26
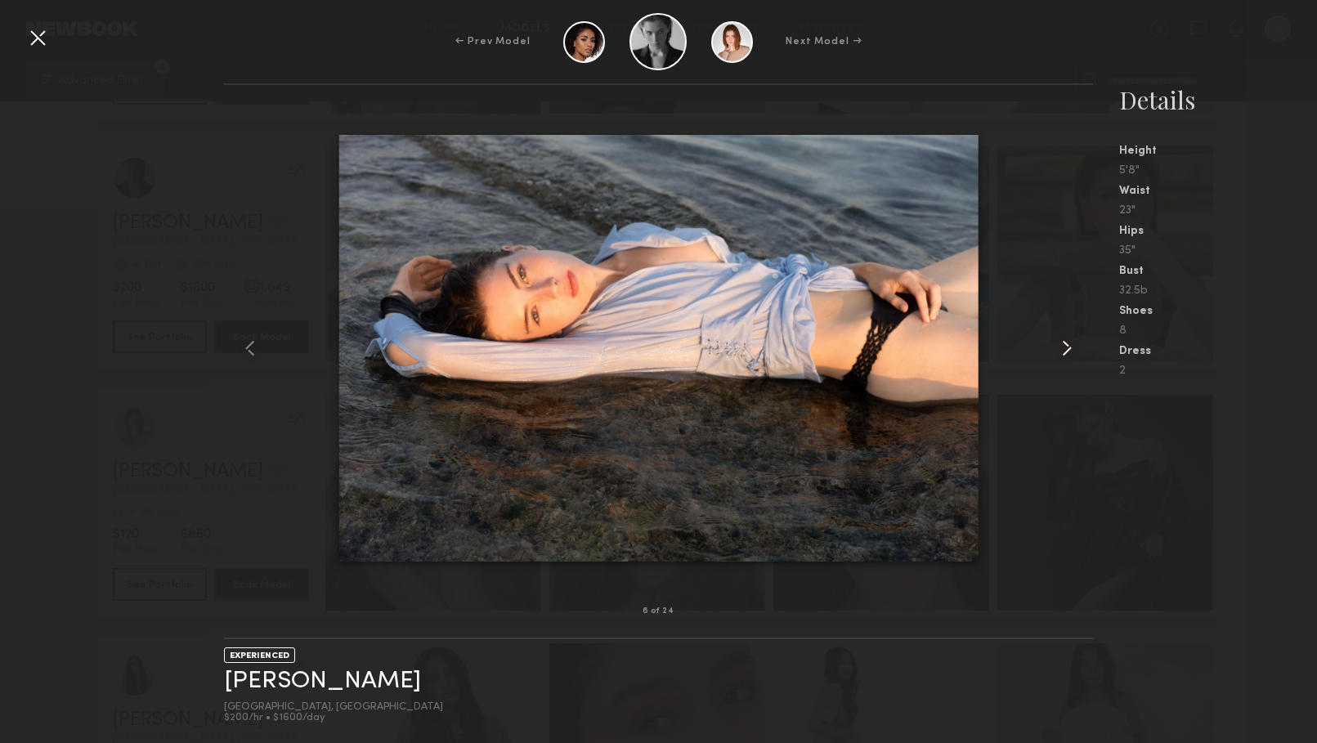
click at [1064, 350] on common-icon at bounding box center [1067, 348] width 26 height 26
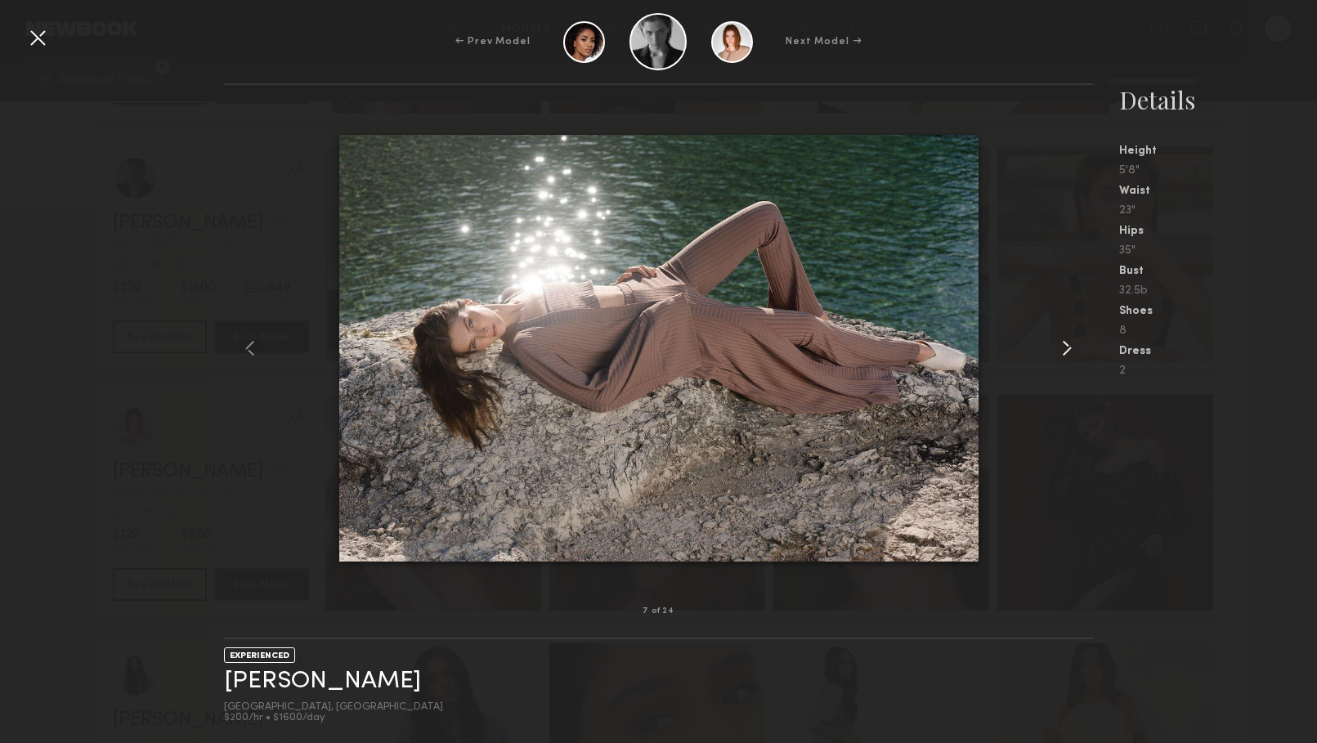
click at [1064, 351] on common-icon at bounding box center [1067, 348] width 26 height 26
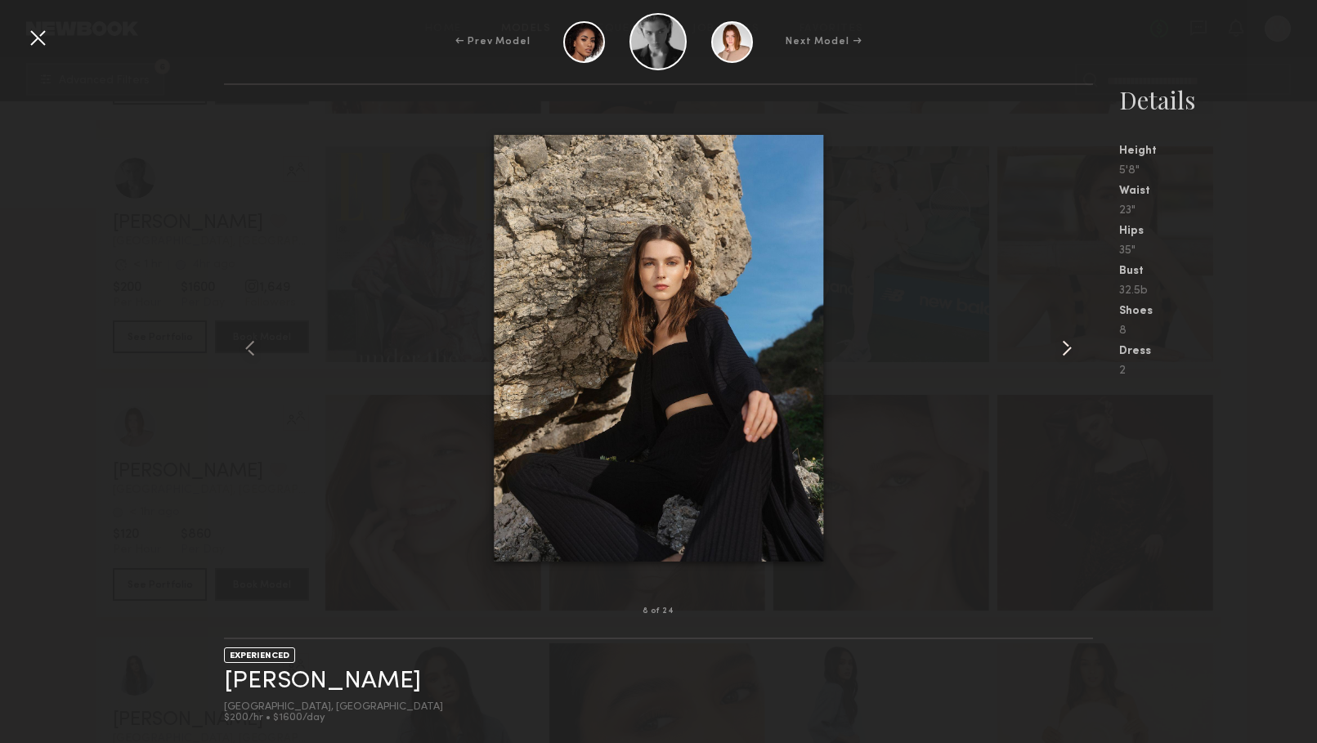
click at [1064, 350] on common-icon at bounding box center [1067, 348] width 26 height 26
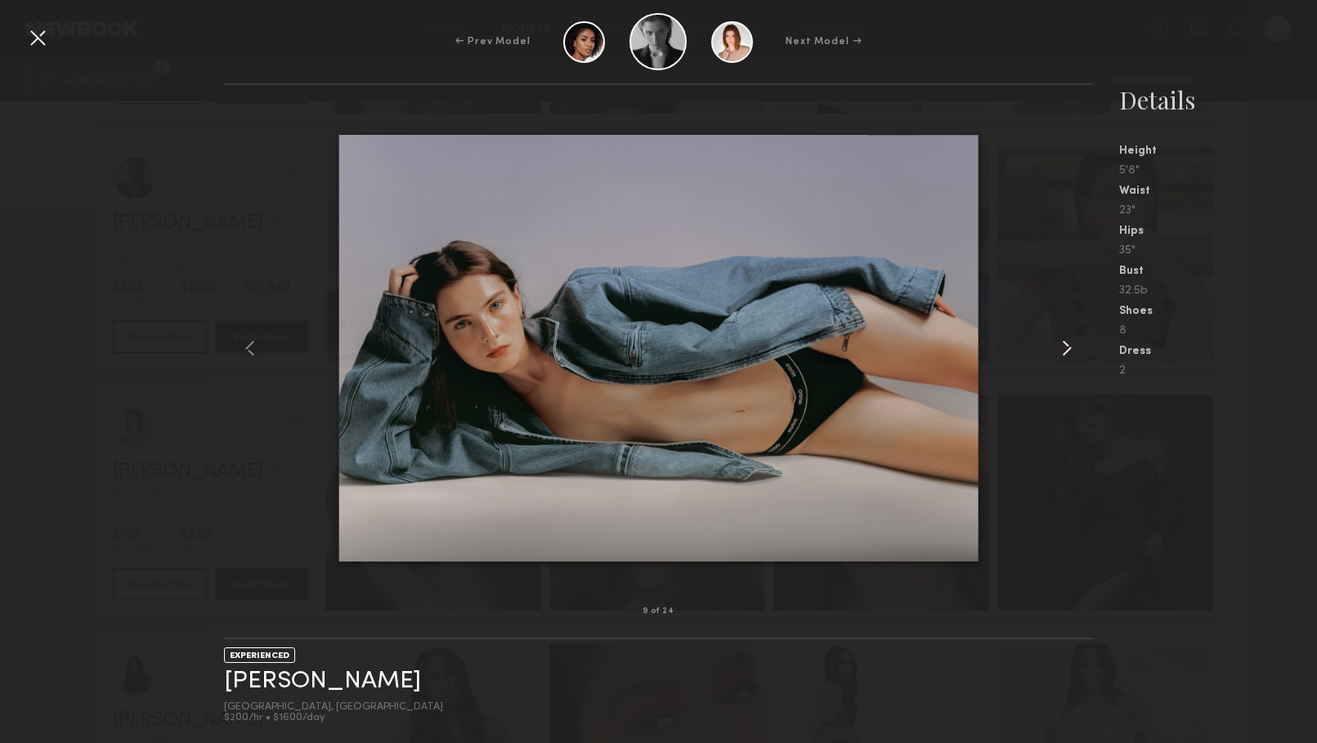
click at [1064, 351] on common-icon at bounding box center [1067, 348] width 26 height 26
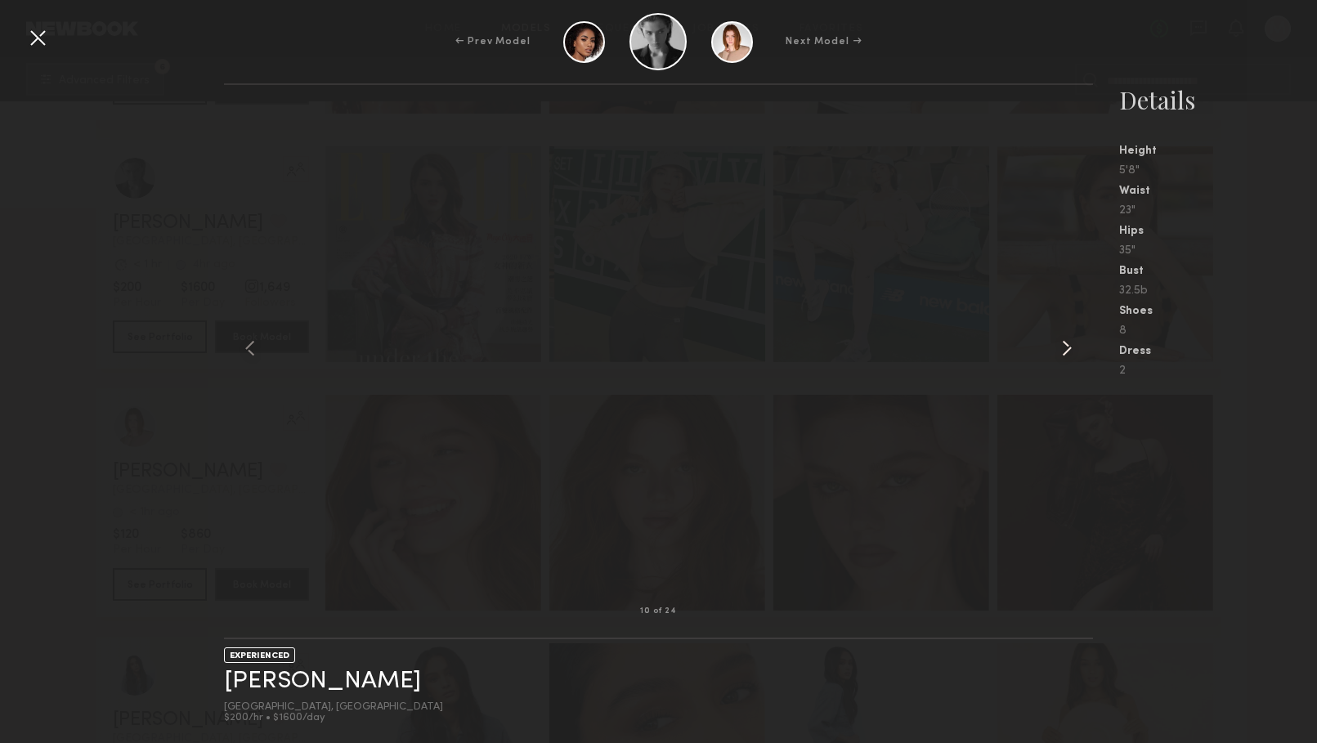
click at [1059, 343] on common-icon at bounding box center [1067, 348] width 26 height 26
